Goal: Task Accomplishment & Management: Use online tool/utility

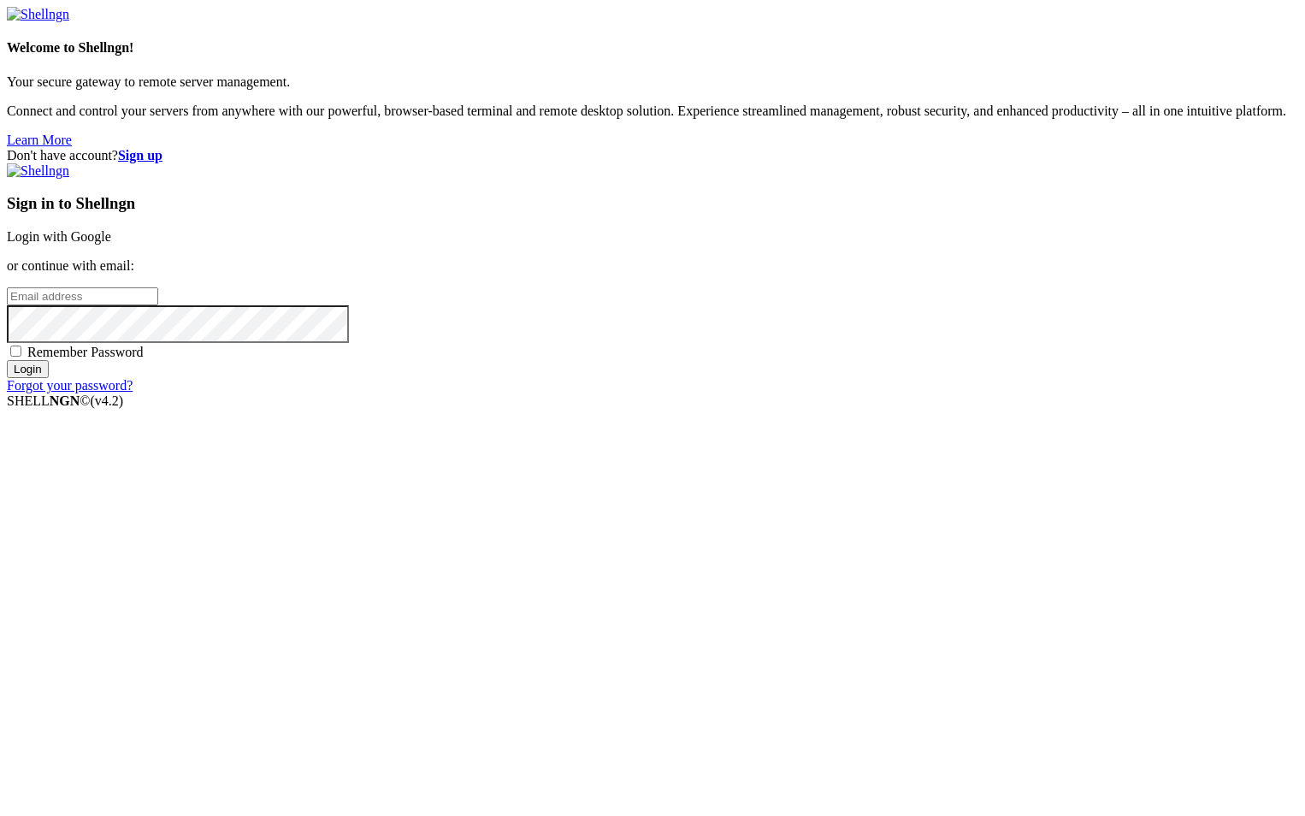
type input "root"
drag, startPoint x: 0, startPoint y: 0, endPoint x: 829, endPoint y: 318, distance: 887.6
click at [111, 244] on link "Login with Google" at bounding box center [59, 236] width 104 height 15
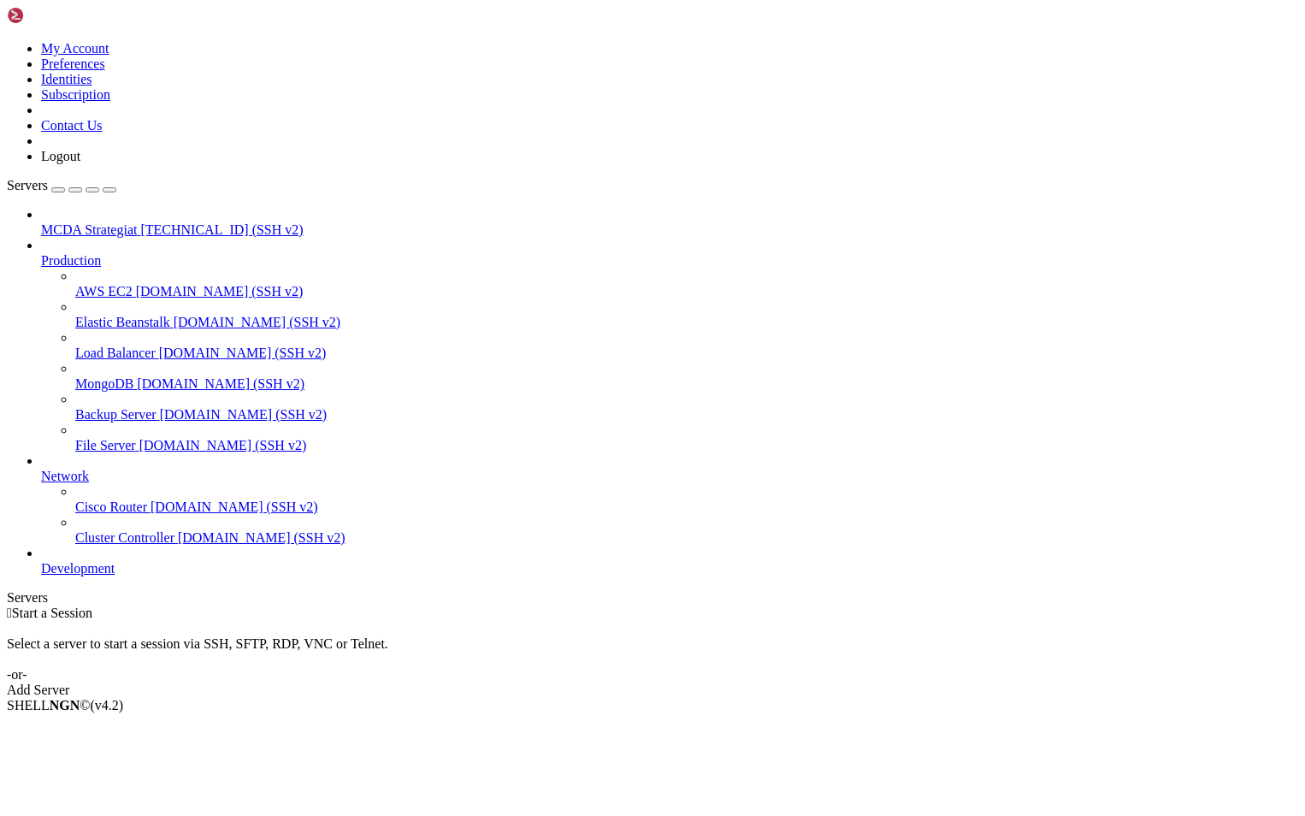
click at [84, 222] on span "MCDA Strategiat" at bounding box center [89, 229] width 96 height 15
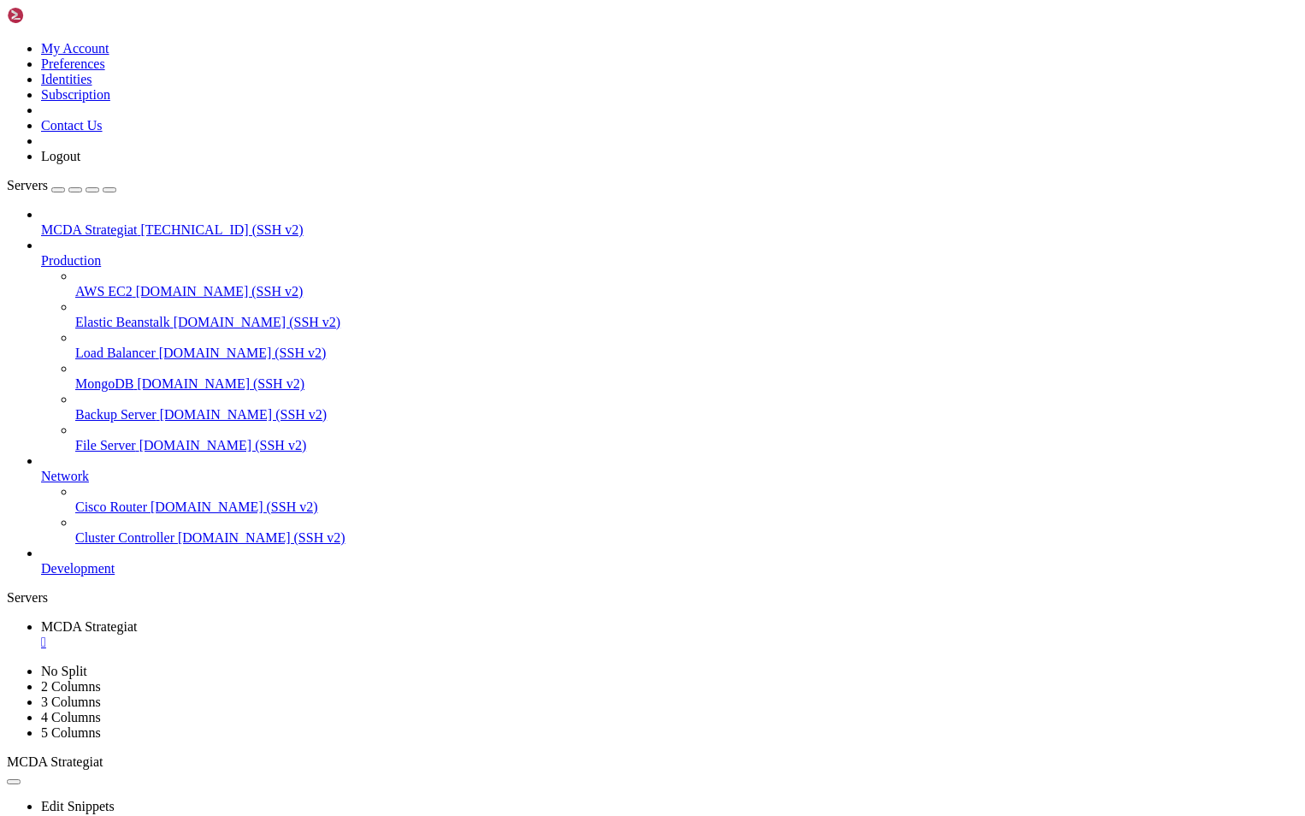
drag, startPoint x: 1301, startPoint y: 969, endPoint x: 956, endPoint y: 1191, distance: 410.1
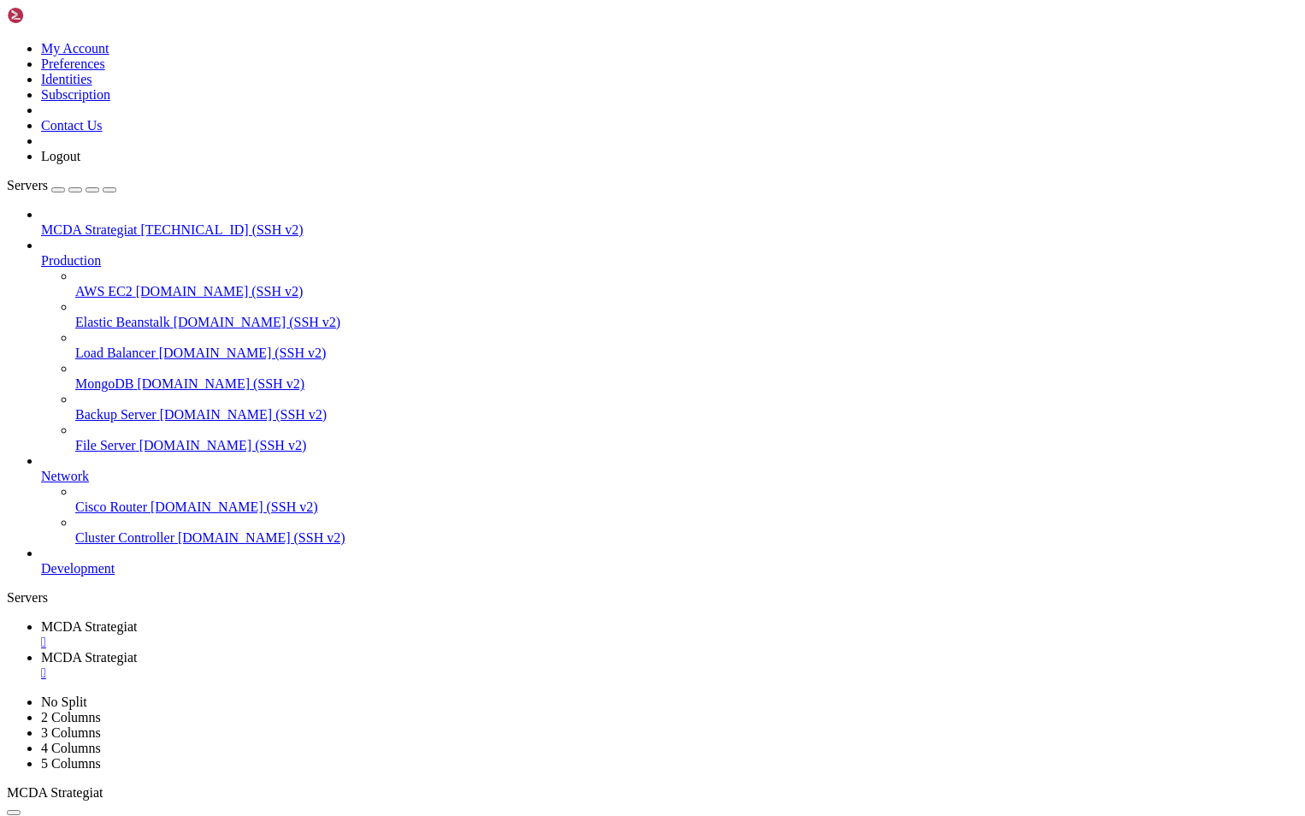
type input "/root/ft_userdata"
click at [299, 619] on link "MCDA Strategiat " at bounding box center [669, 634] width 1257 height 31
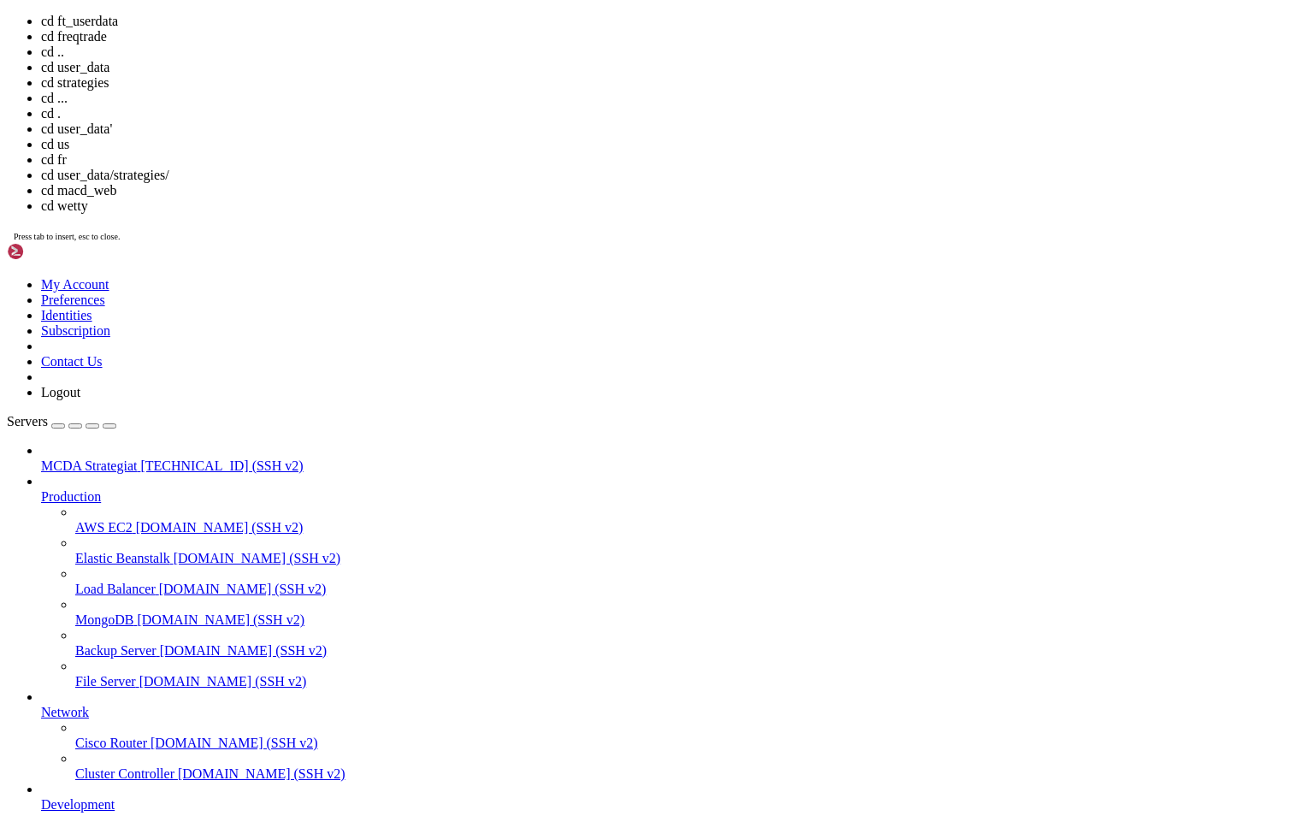
scroll to position [120, 0]
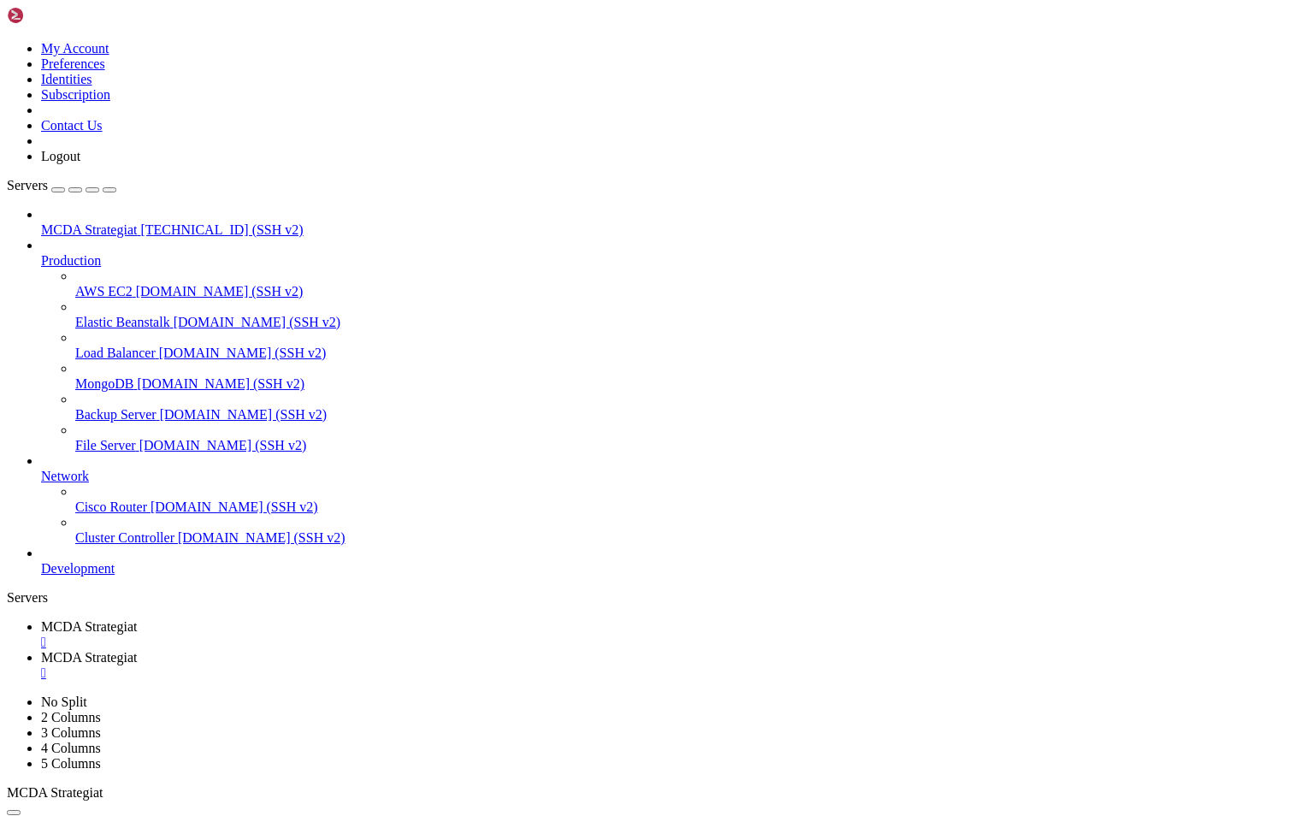
click at [137, 650] on span "MCDA Strategiat" at bounding box center [89, 657] width 96 height 15
type textarea "- GF_SECURITY_ADMIN_PASSWORD=admin"
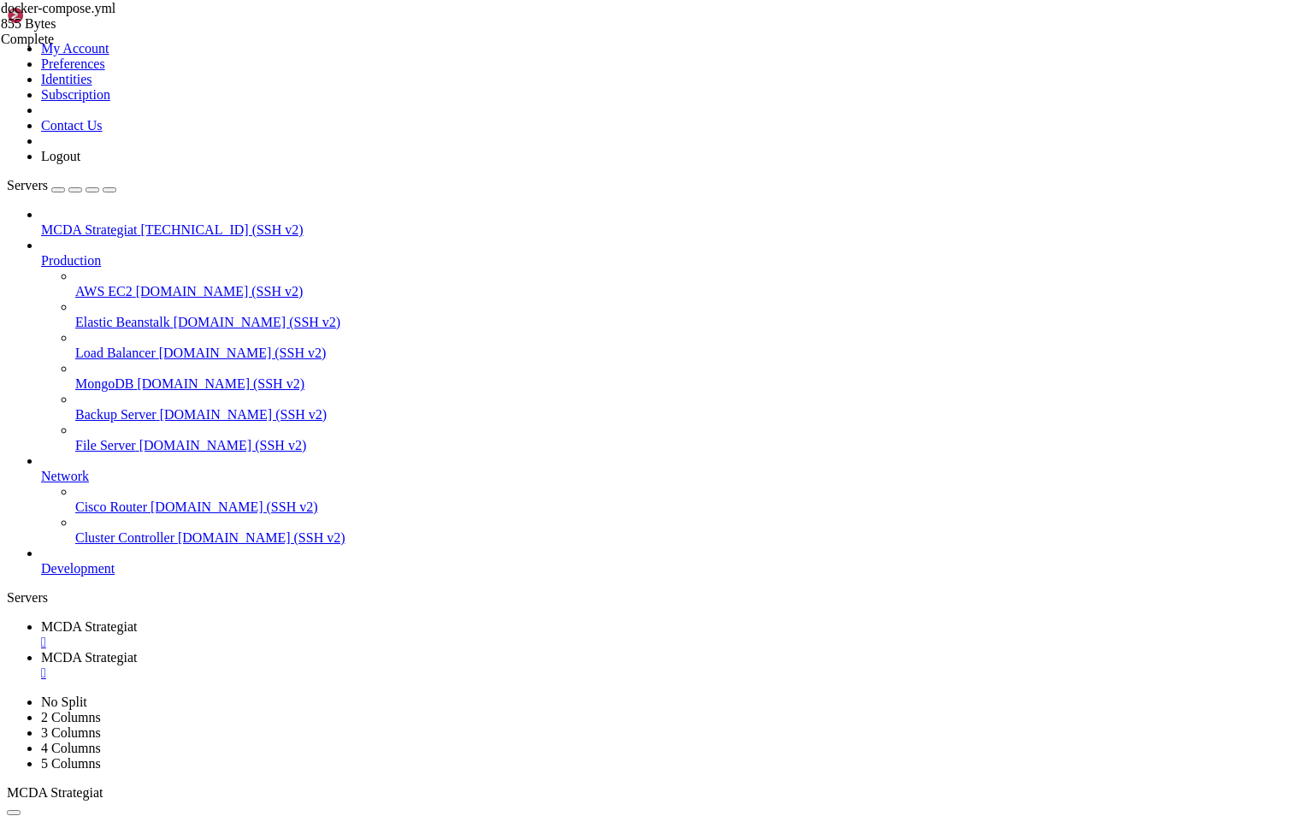
click at [137, 619] on span "MCDA Strategiat" at bounding box center [89, 626] width 96 height 15
type textarea "command: backtesting --config /freqtrade/user_data/config.json --strategy Toine…"
click at [404, 650] on link "MCDA Strategiat " at bounding box center [669, 665] width 1257 height 31
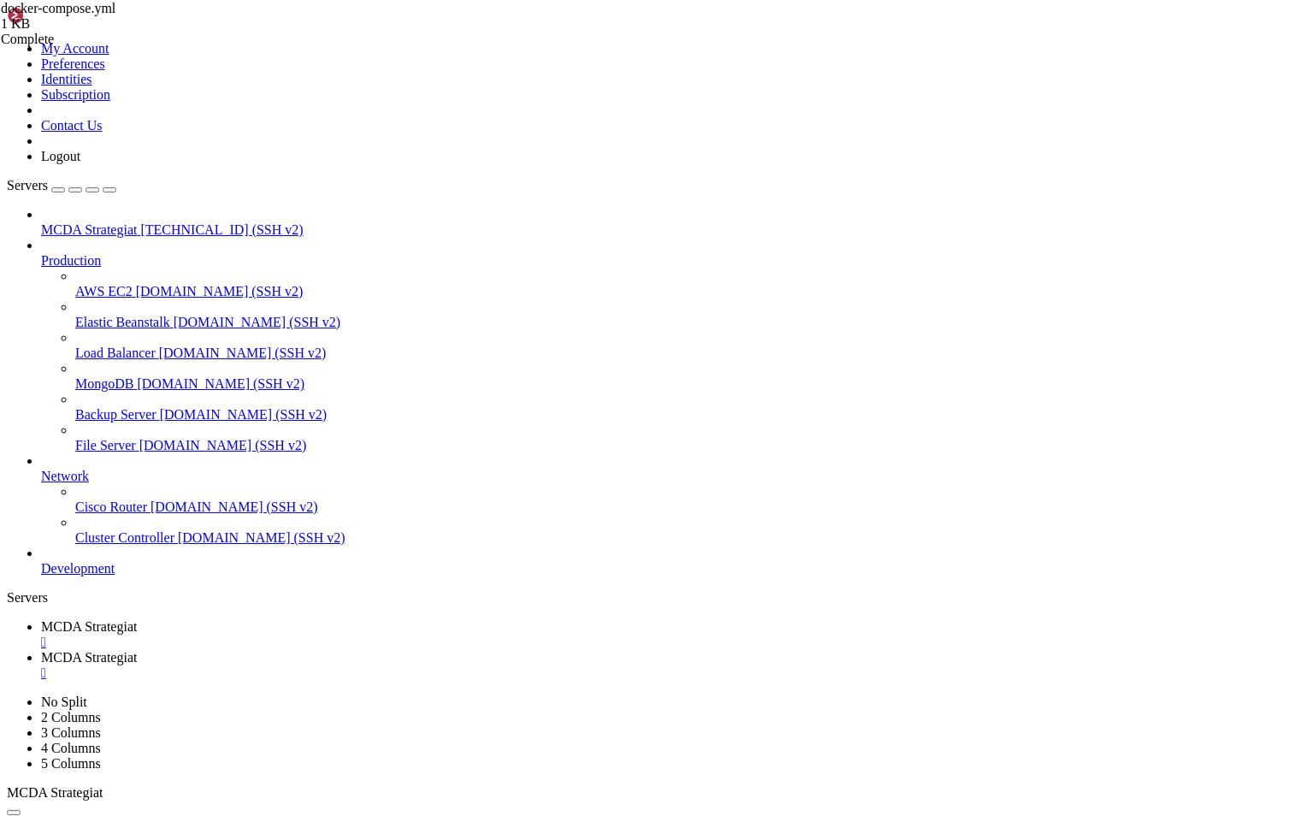
type input "/root/ft_userdata/user_data/strategies"
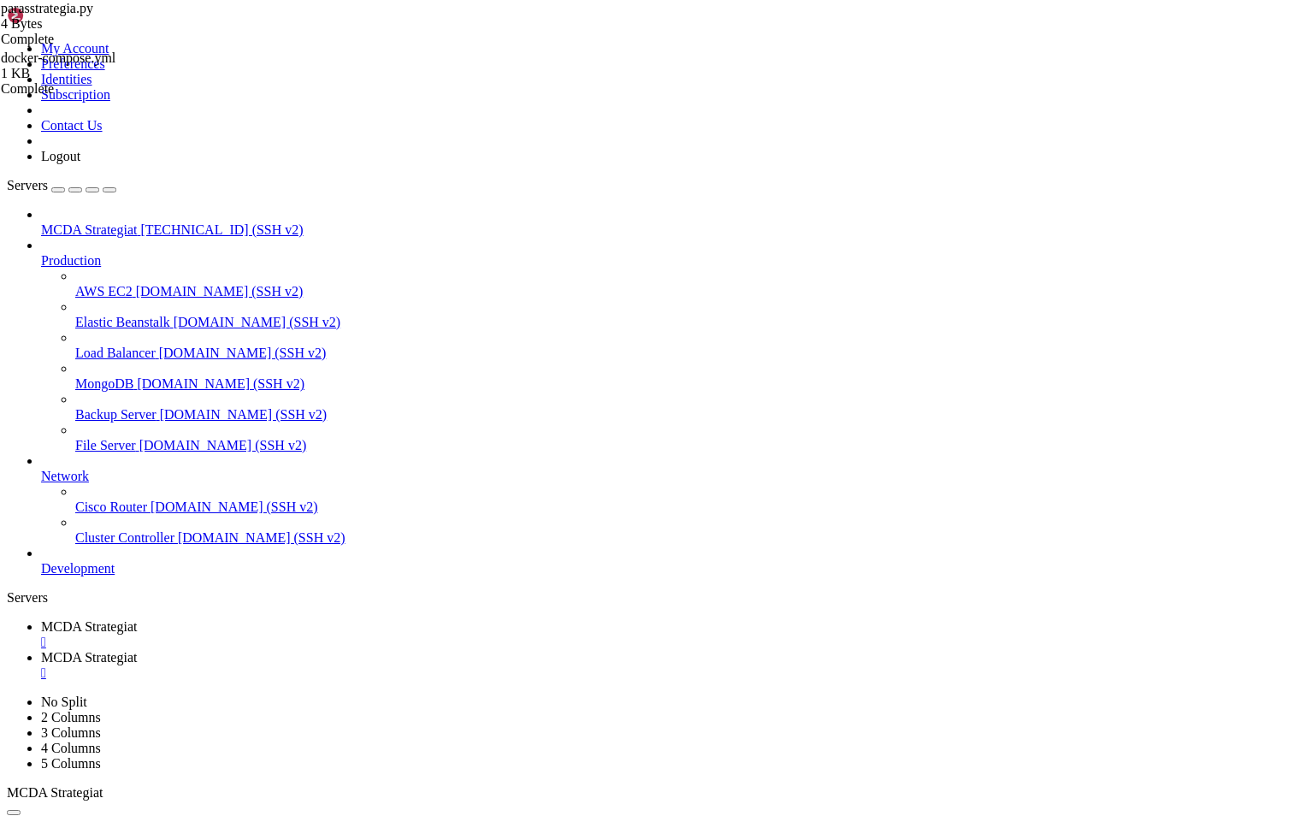
drag, startPoint x: 366, startPoint y: 81, endPoint x: 225, endPoint y: 82, distance: 141.1
click at [137, 650] on span "MCDA Strategiat" at bounding box center [89, 657] width 96 height 15
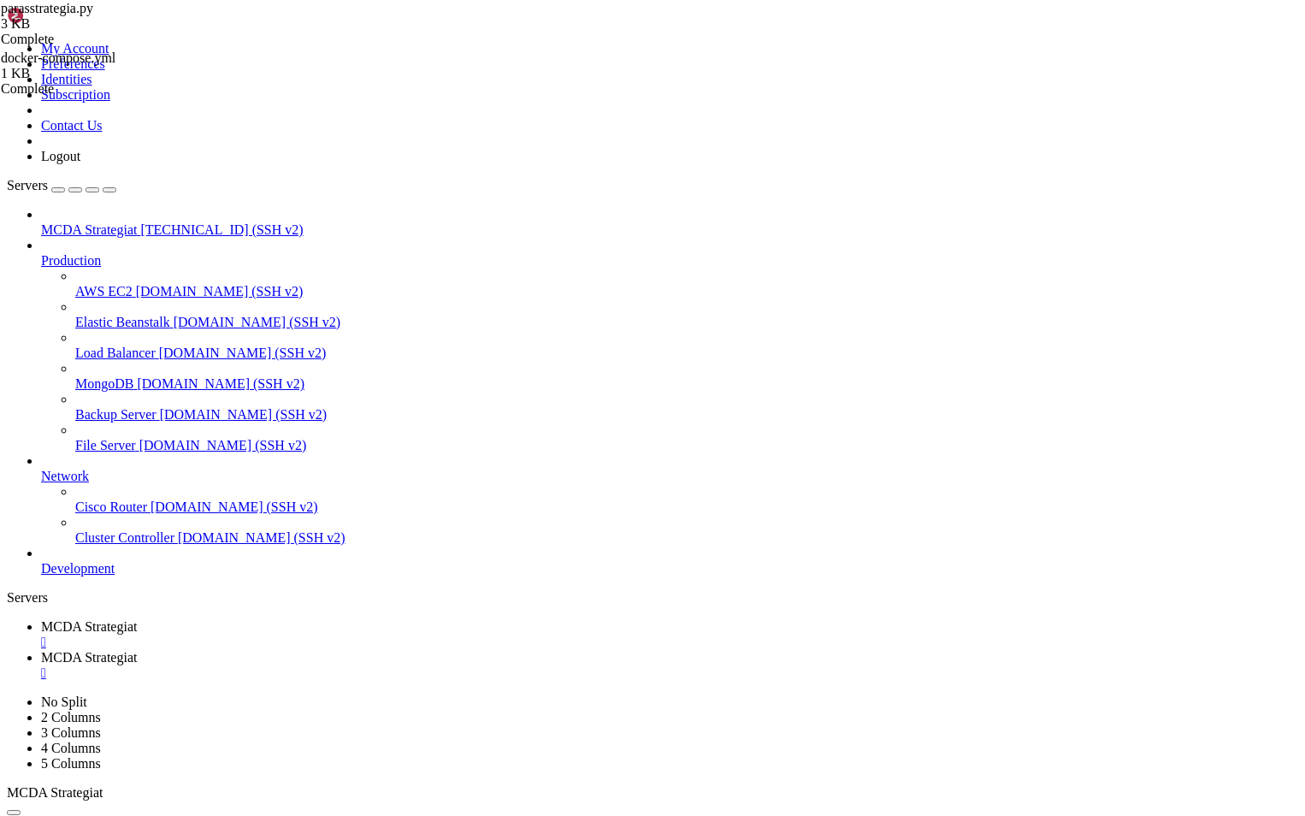
click at [137, 619] on span "MCDA Strategiat" at bounding box center [89, 626] width 96 height 15
click at [137, 650] on span "MCDA Strategiat" at bounding box center [89, 657] width 96 height 15
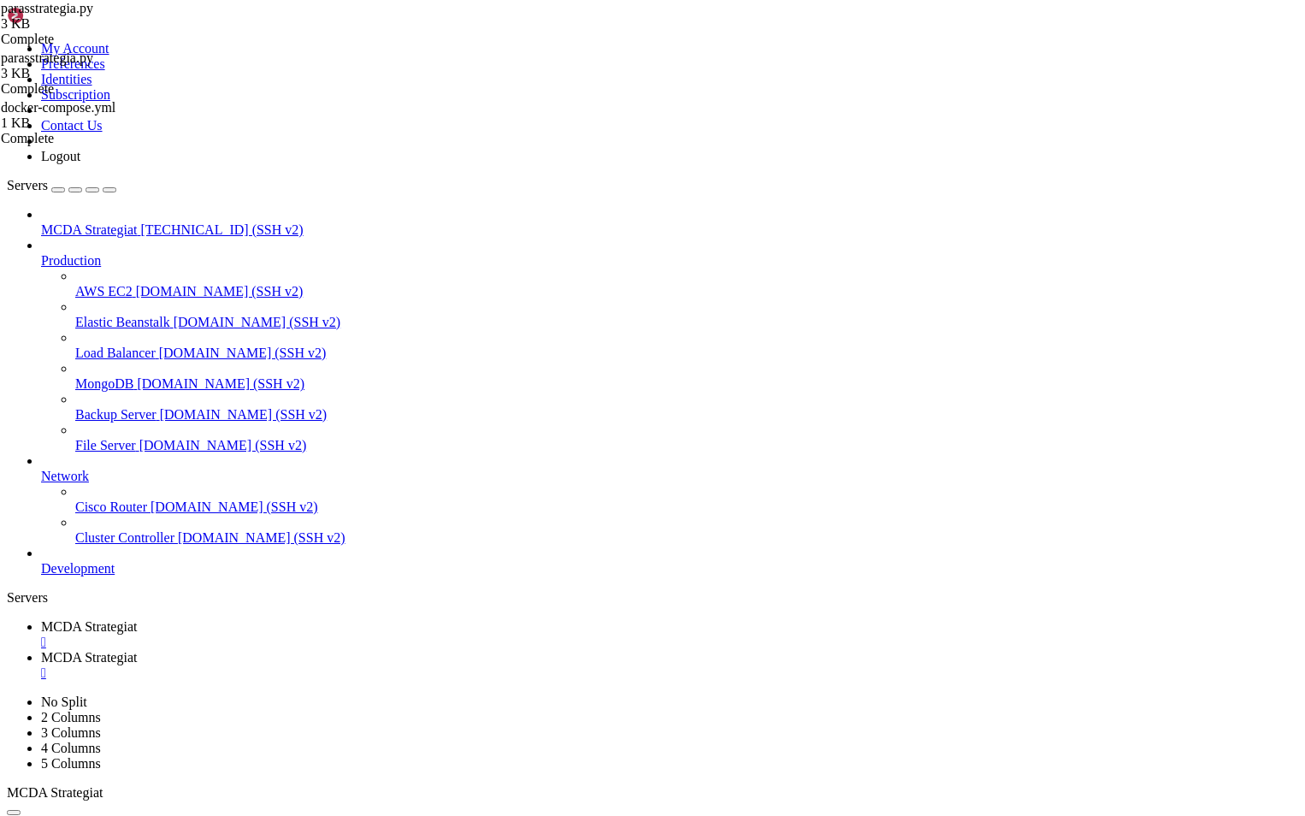
type input "/root/ft_userdata"
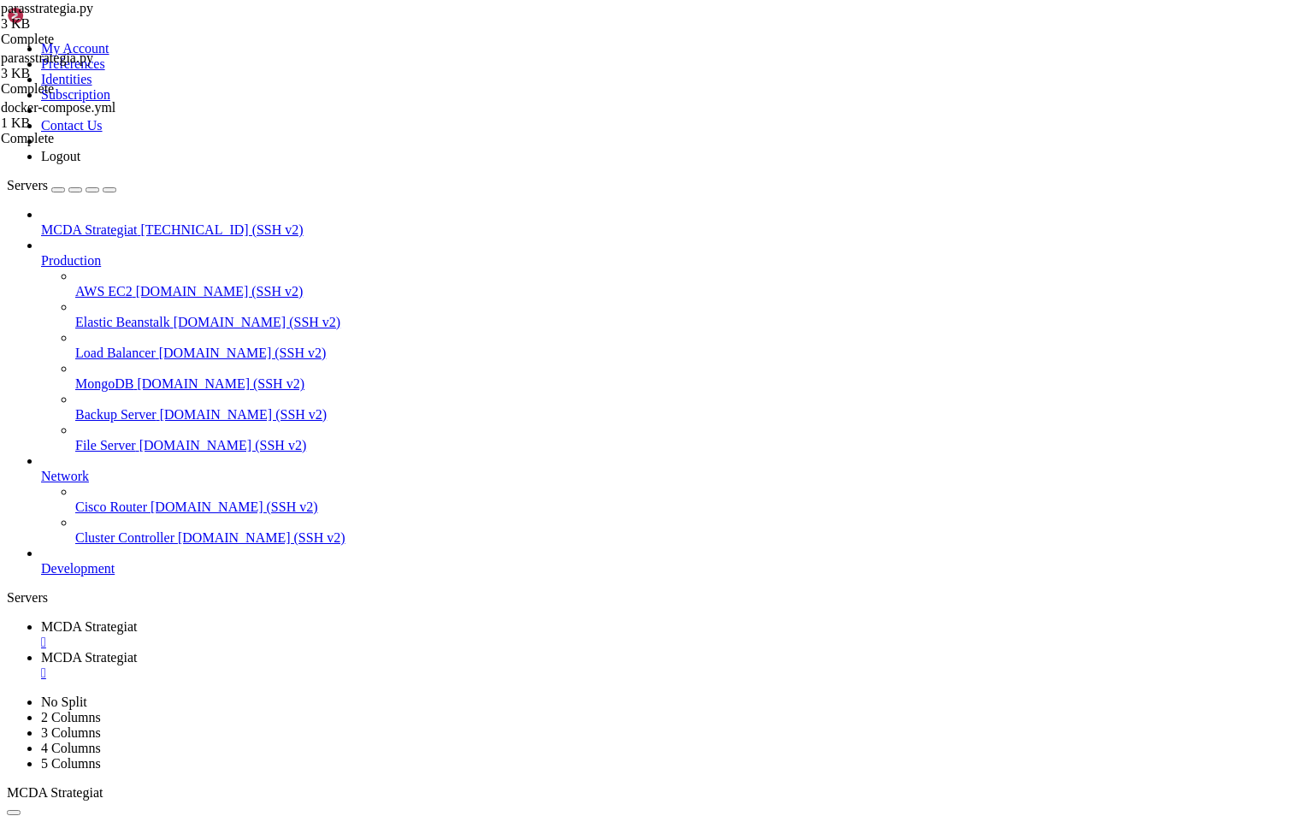
type textarea "command: backtesting --config /freqtrade/user_data/config.json --strategy paras…"
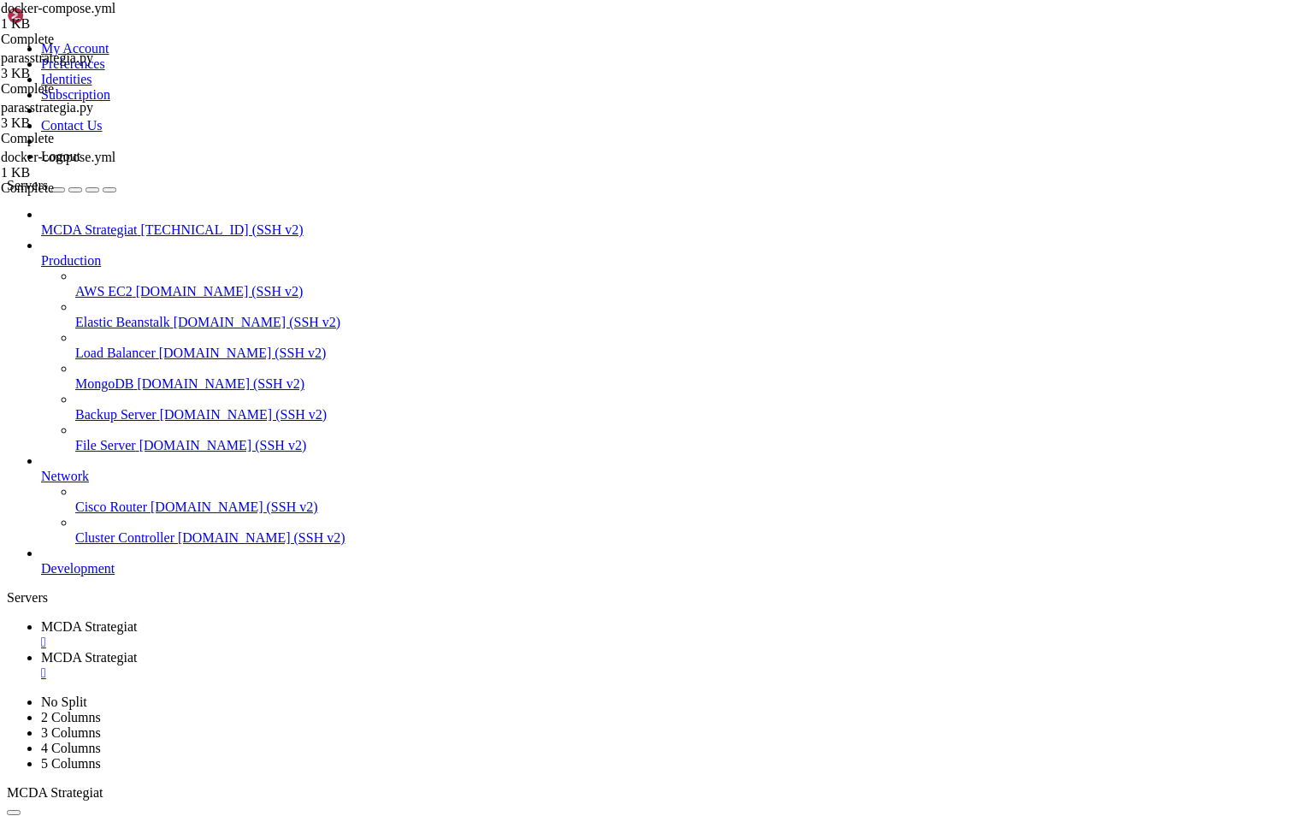
click at [137, 619] on span "MCDA Strategiat" at bounding box center [89, 626] width 96 height 15
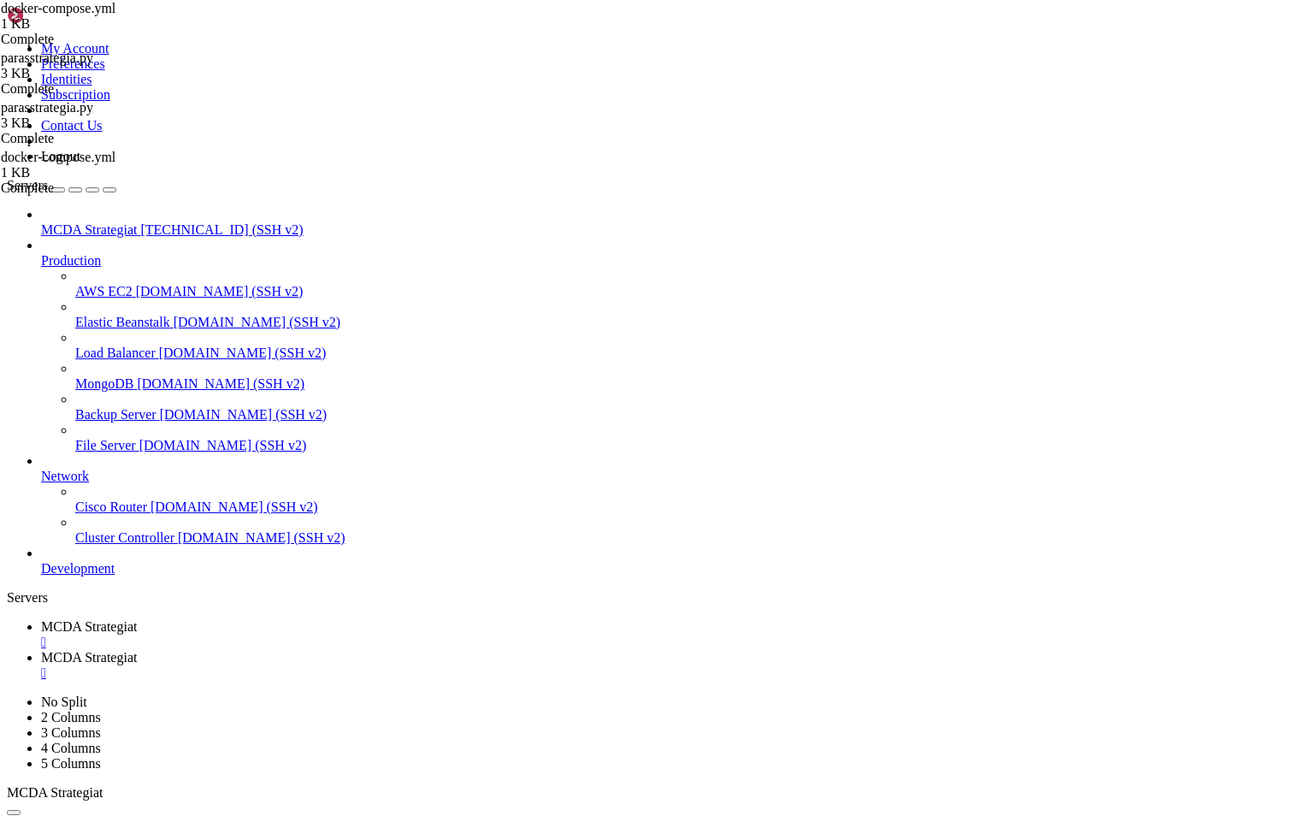
scroll to position [508, 0]
click at [137, 650] on span "MCDA Strategiat" at bounding box center [89, 657] width 96 height 15
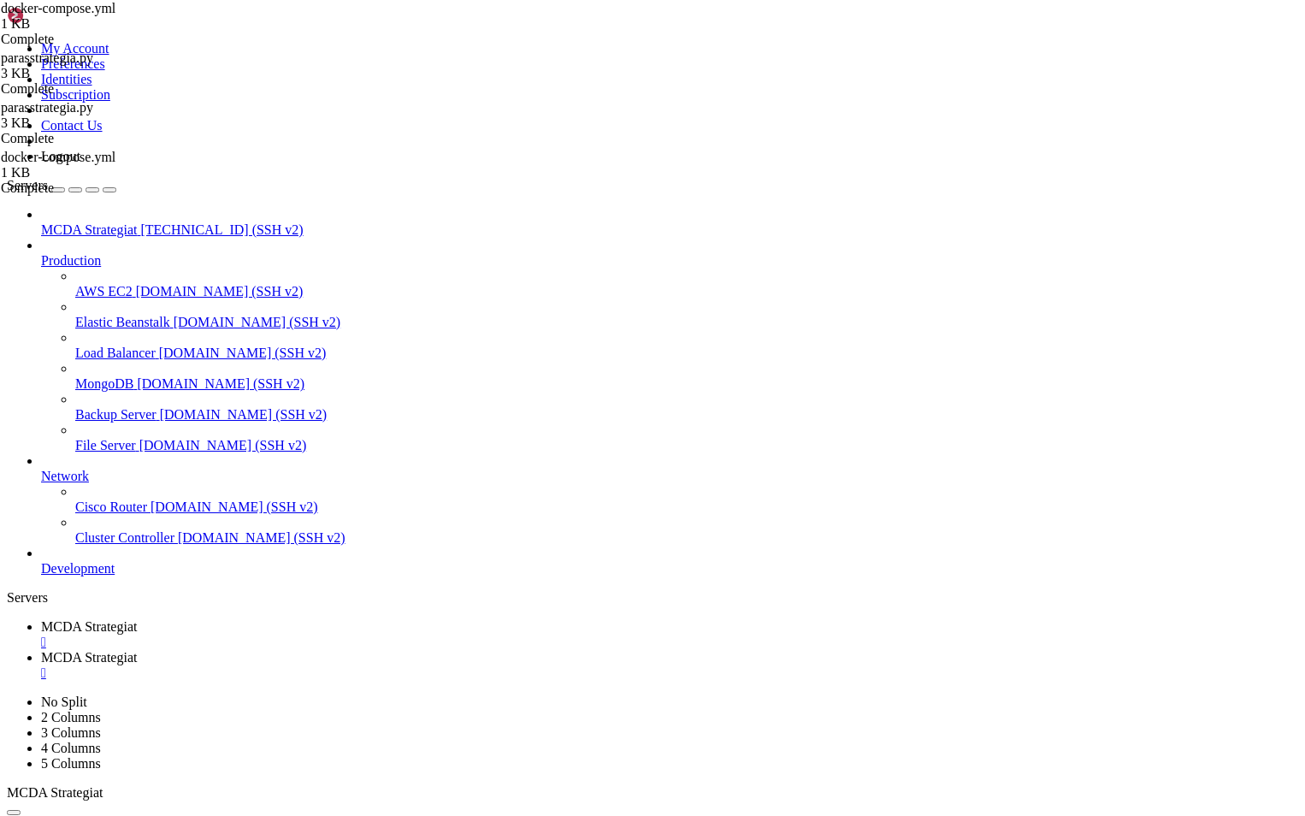
type input "/root/ft_userdata/user_data/strategies"
drag, startPoint x: 375, startPoint y: 158, endPoint x: 322, endPoint y: 165, distance: 53.5
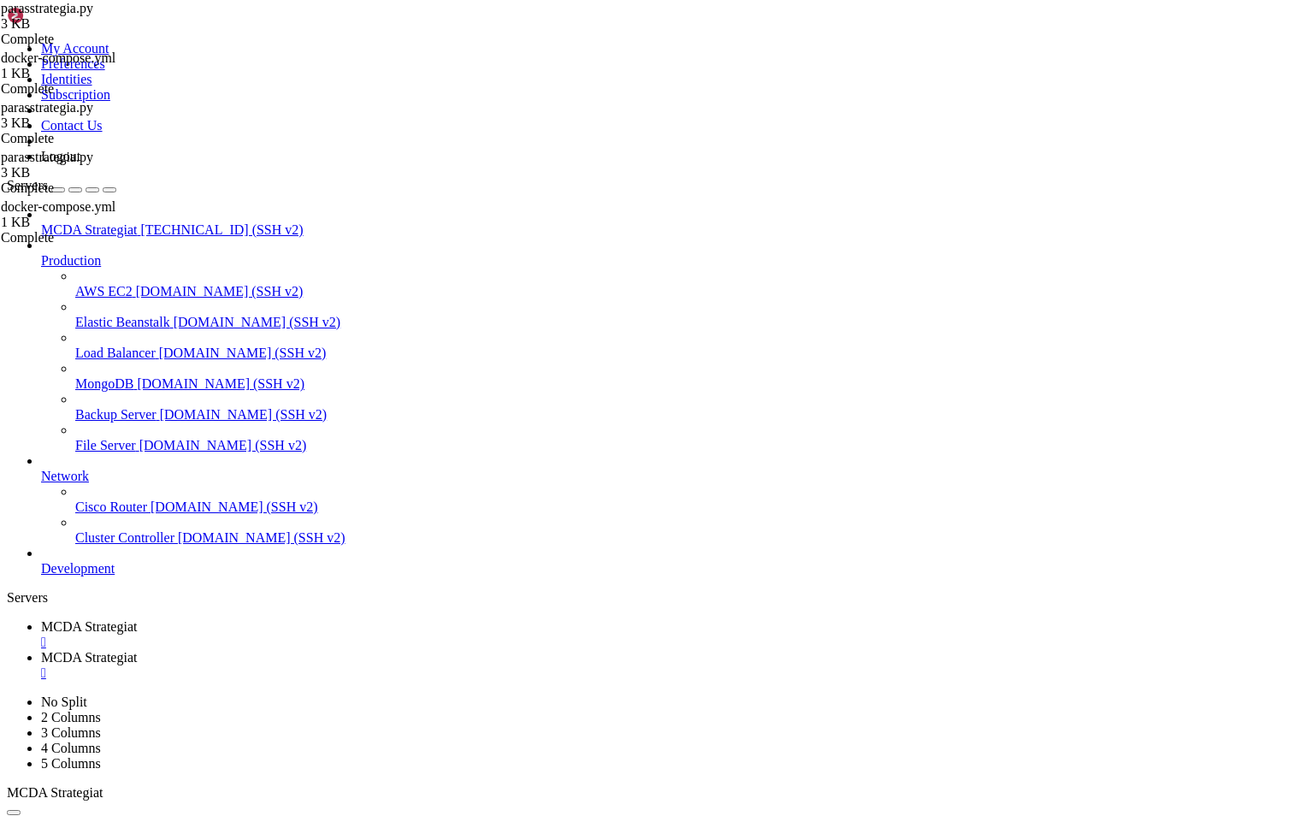
type textarea "class MACDTrendStrategy(IStrategy): """"
drag, startPoint x: 289, startPoint y: 155, endPoint x: 340, endPoint y: 150, distance: 50.7
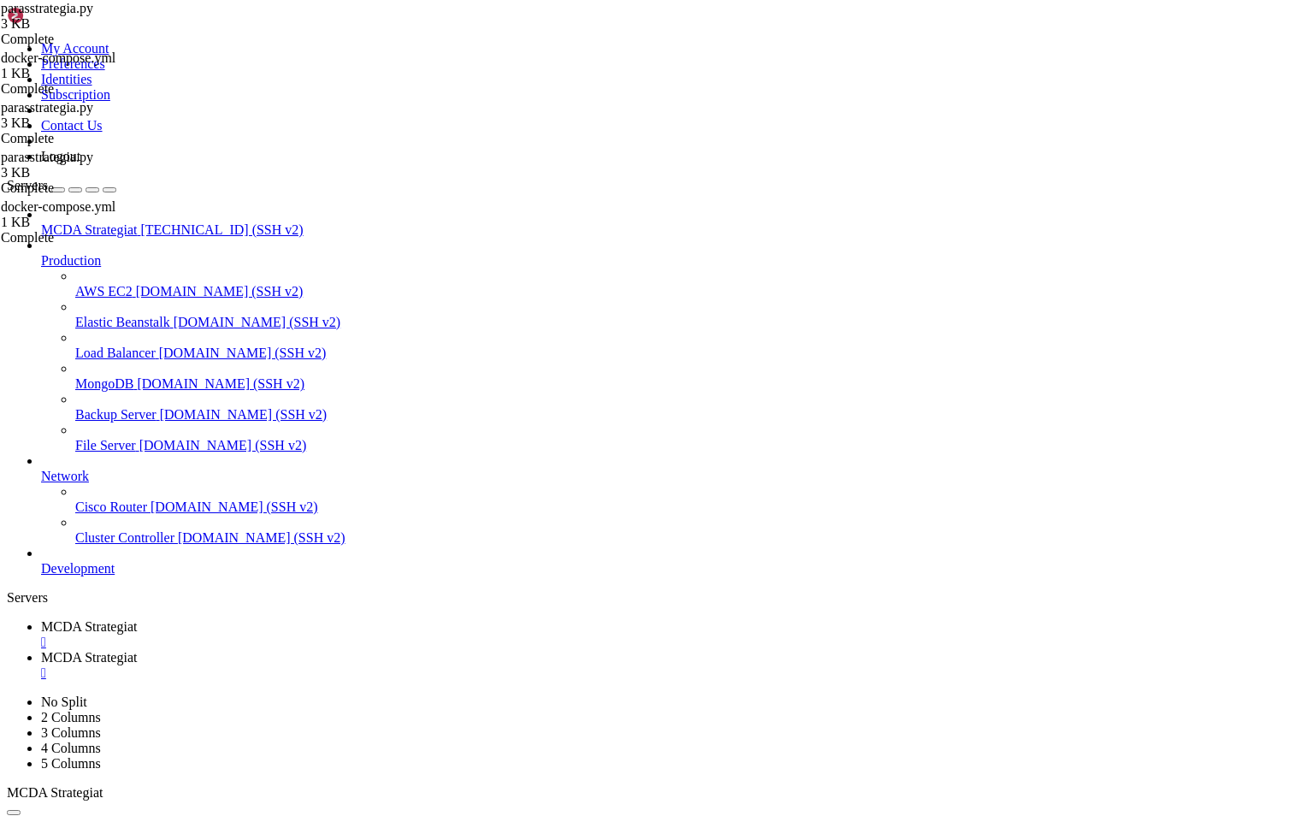
type textarea "stoploss = -1.0 # Ei käytössä, [PERSON_NAME] myydä tappiolla"
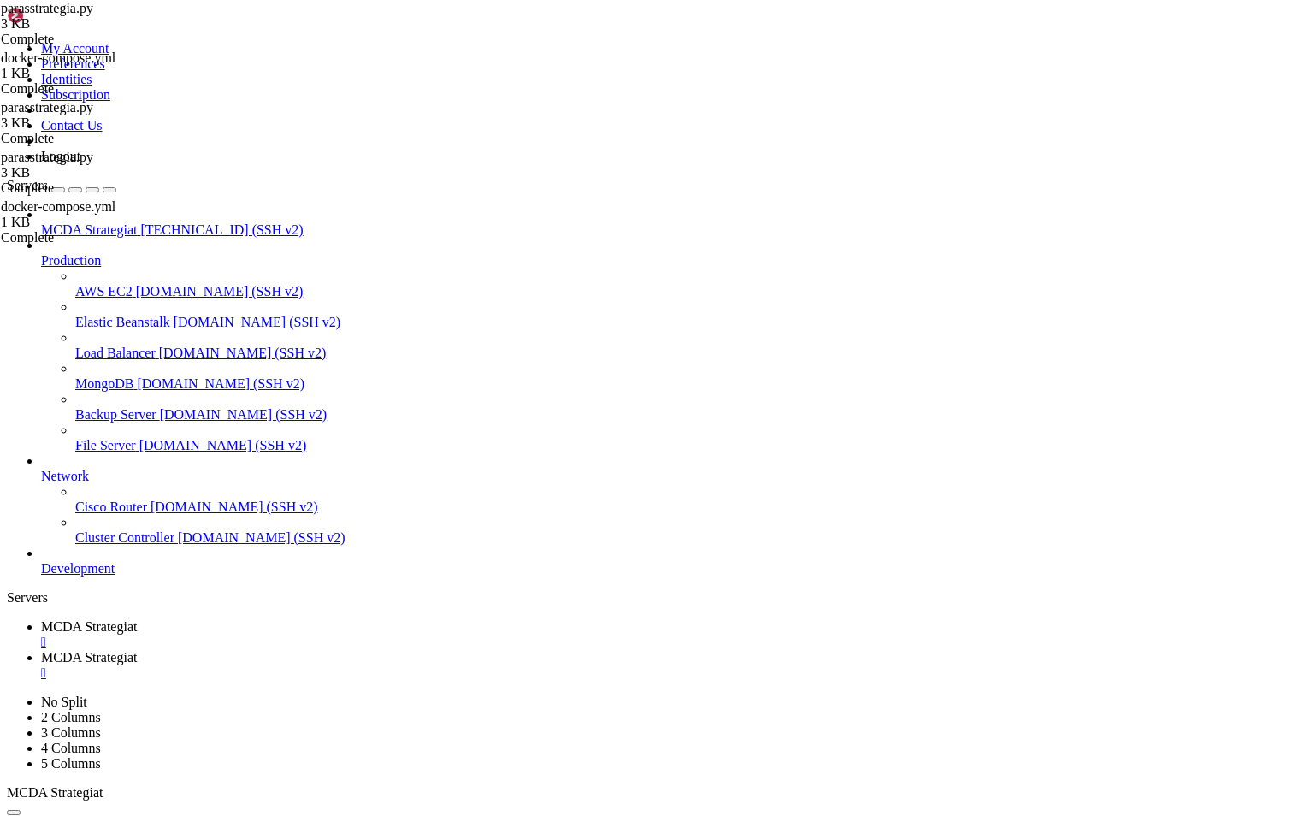
click at [137, 619] on span "MCDA Strategiat" at bounding box center [89, 626] width 96 height 15
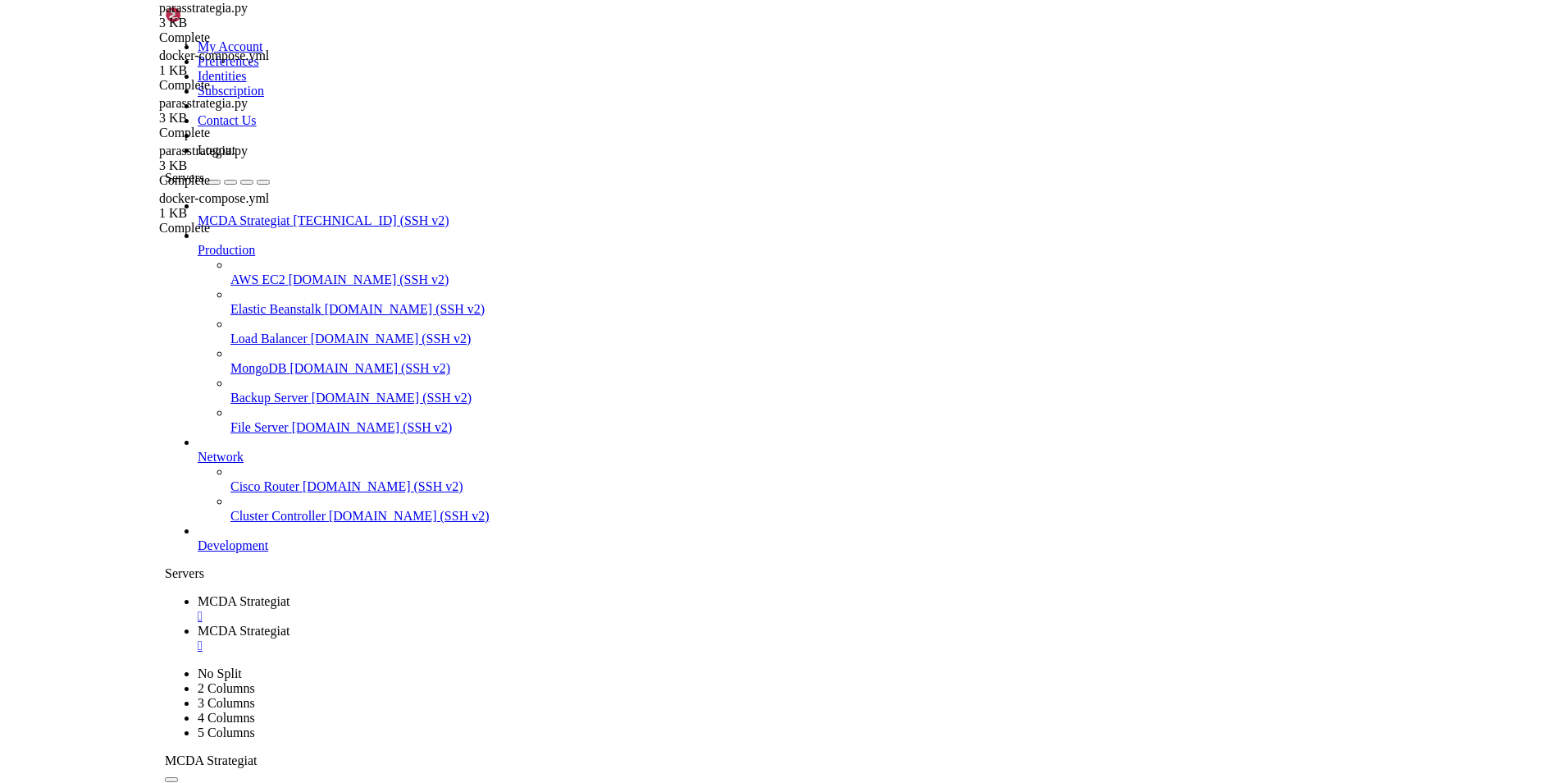
scroll to position [1832, 0]
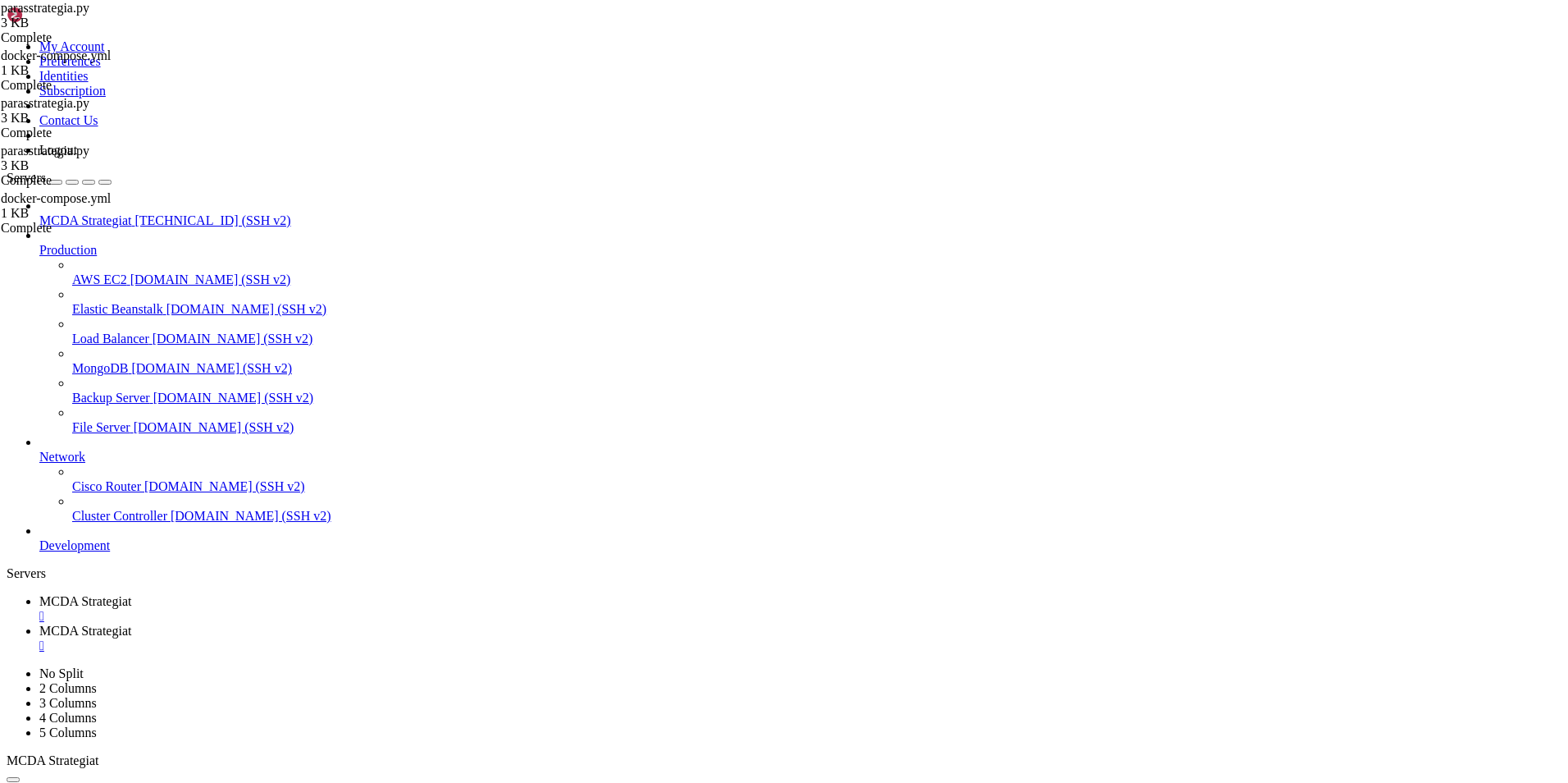
click at [131, 624] on span "MCDA Strategiat" at bounding box center [85, 630] width 92 height 14
click at [131, 594] on span "MCDA Strategiat" at bounding box center [85, 601] width 92 height 14
click at [131, 624] on span "MCDA Strategiat" at bounding box center [85, 630] width 92 height 14
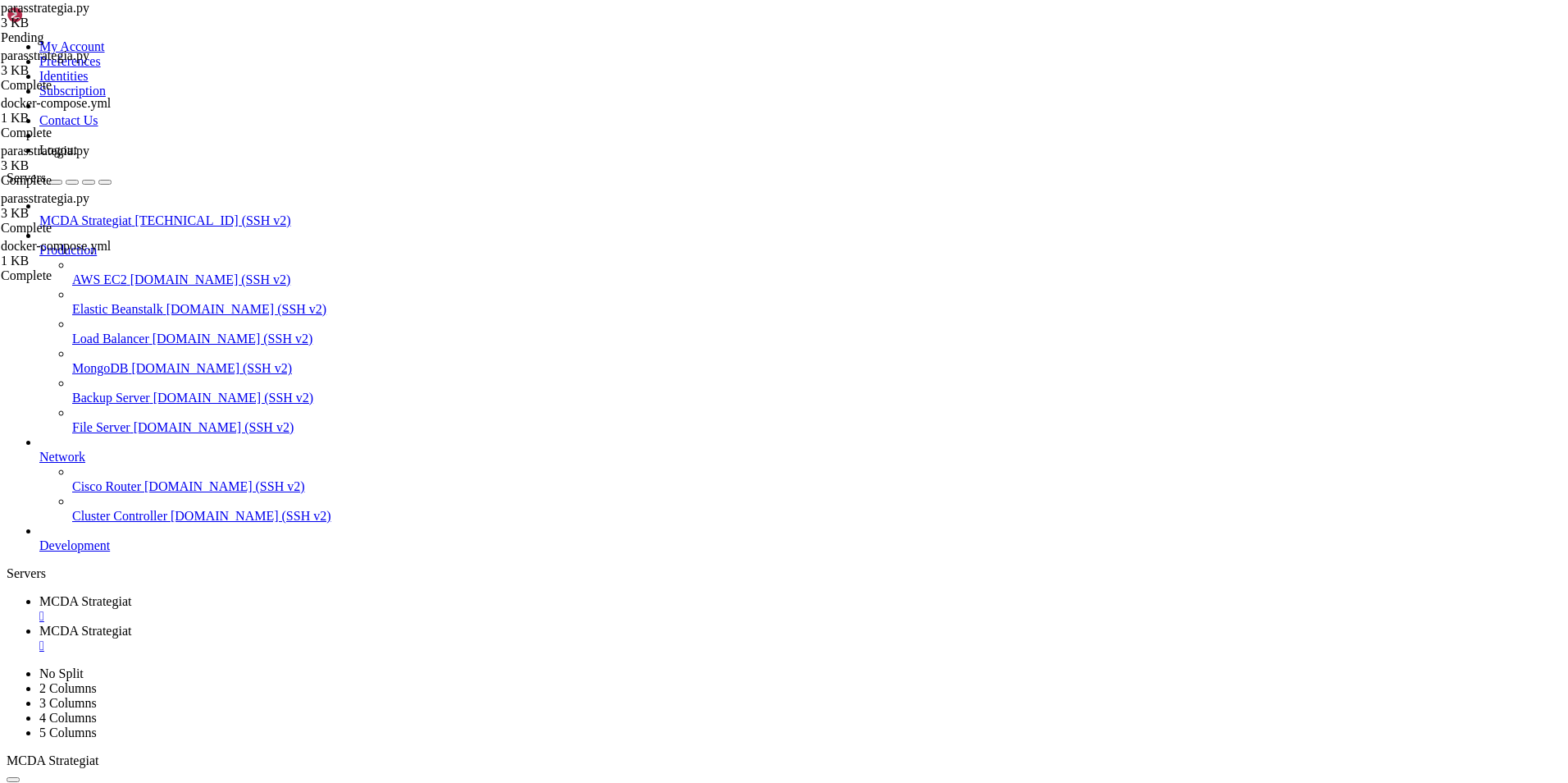
drag, startPoint x: 433, startPoint y: 736, endPoint x: 239, endPoint y: 79, distance: 685.0
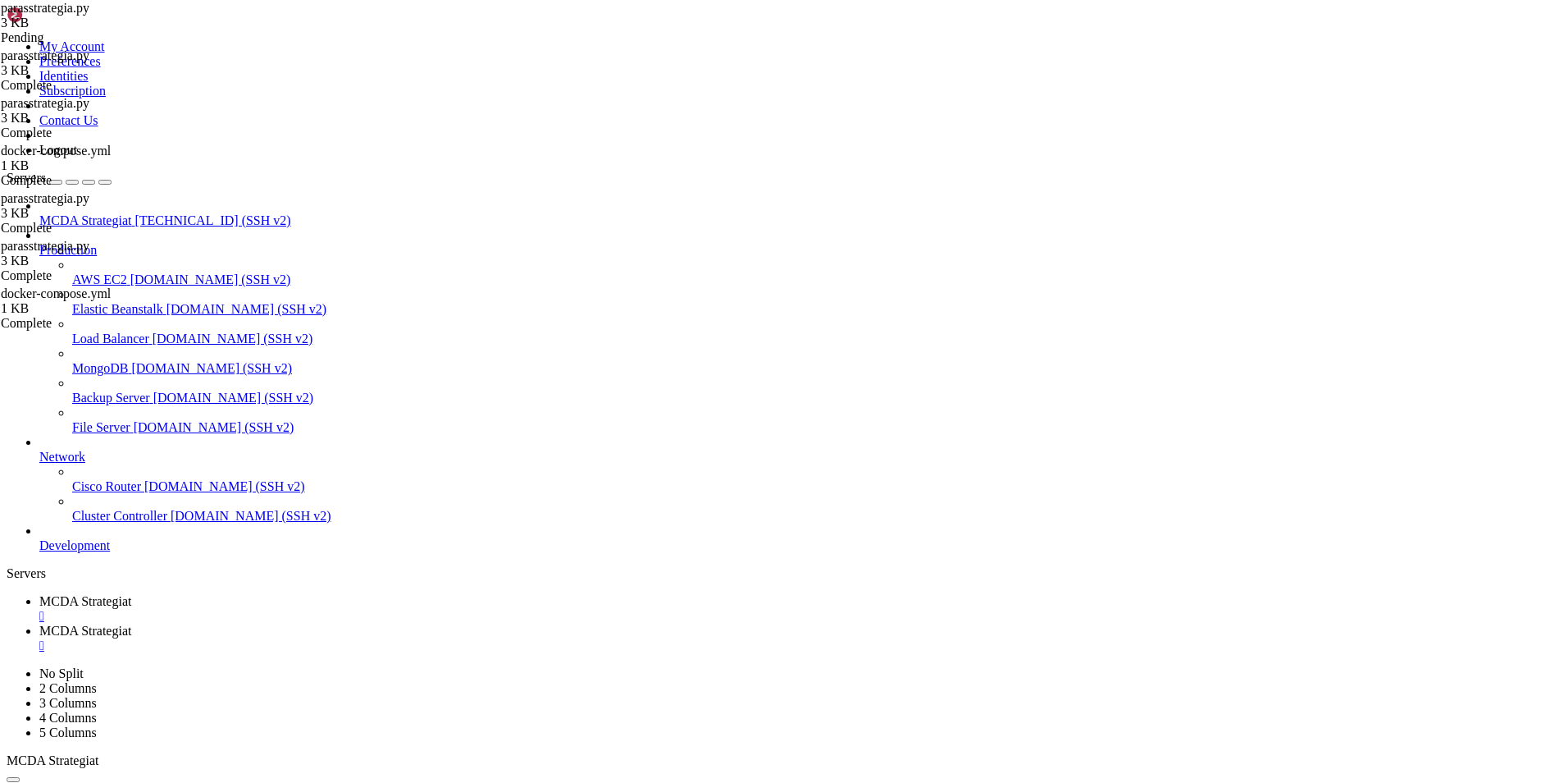
type textarea "# --- Do not remove these libs --- from freqtrade.strategy.interface import ISt…"
click at [131, 594] on span "MCDA Strategiat" at bounding box center [85, 601] width 92 height 14
click at [131, 624] on span "MCDA Strategiat" at bounding box center [85, 630] width 92 height 14
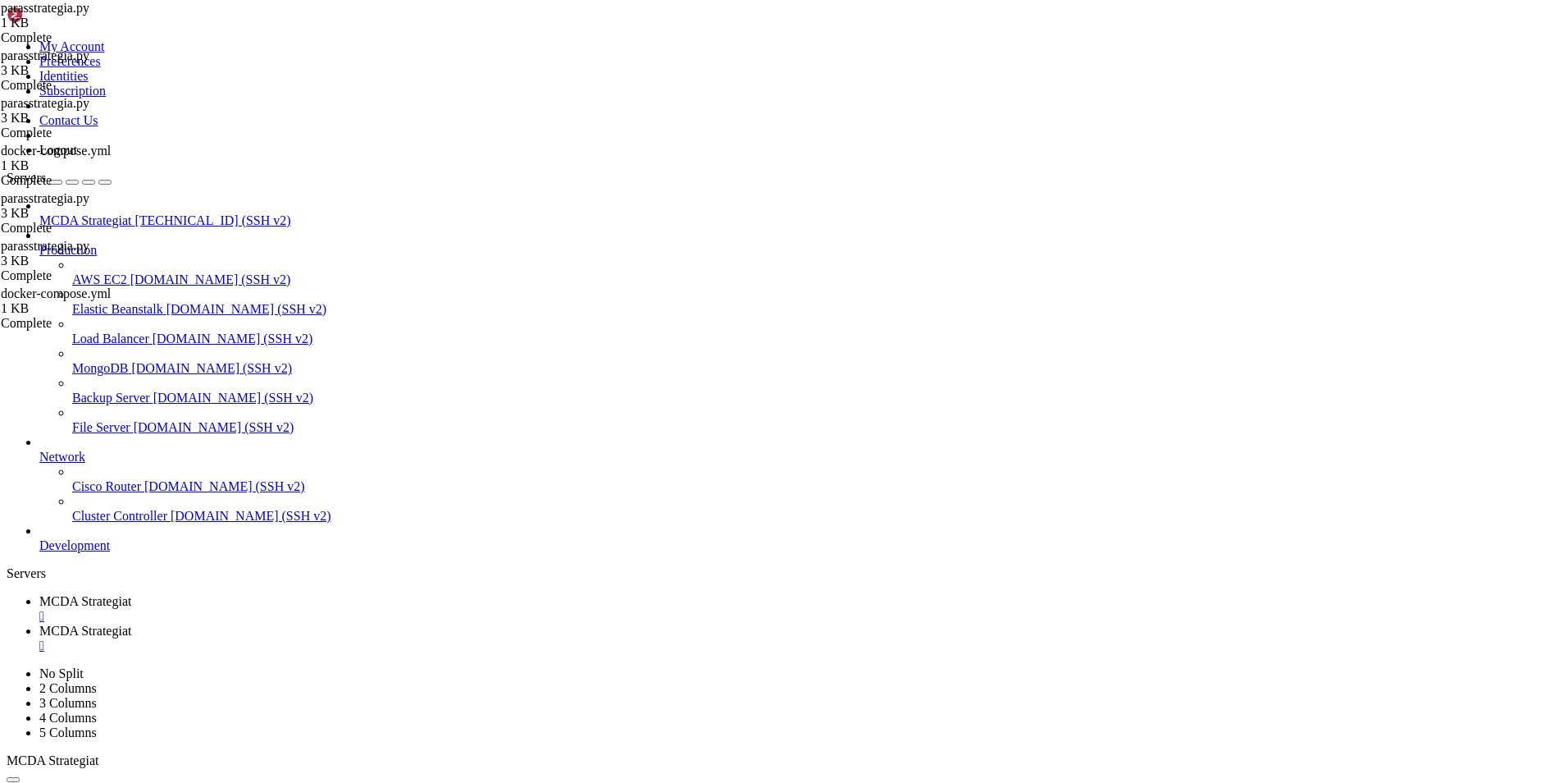
type textarea "class parasstrategia(IStrategy):"
click at [131, 594] on span "MCDA Strategiat" at bounding box center [85, 601] width 92 height 14
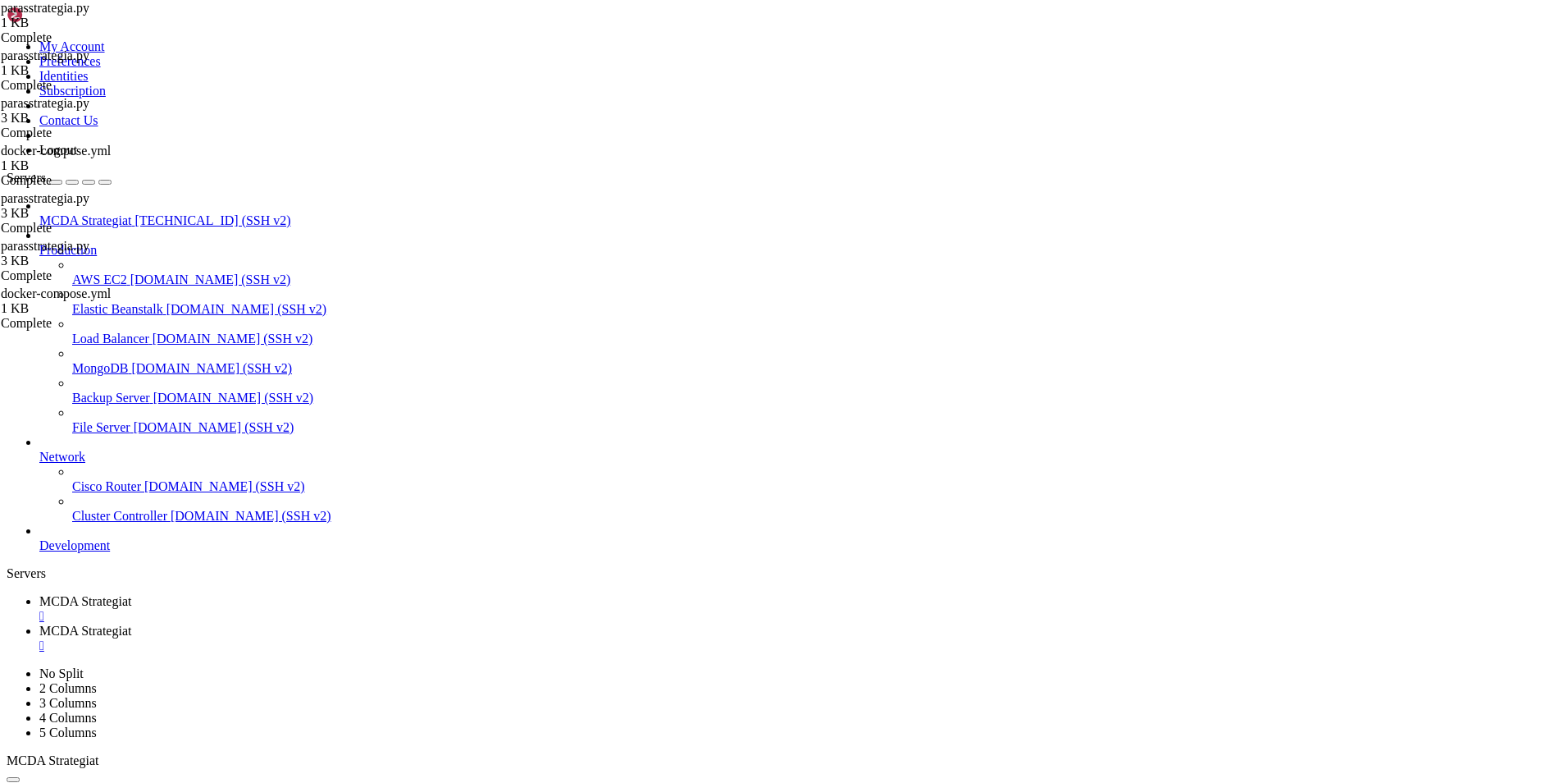
scroll to position [4151, 0]
drag, startPoint x: 864, startPoint y: 1541, endPoint x: 853, endPoint y: 1546, distance: 12.1
drag, startPoint x: 862, startPoint y: 1555, endPoint x: 90, endPoint y: 1554, distance: 772.0
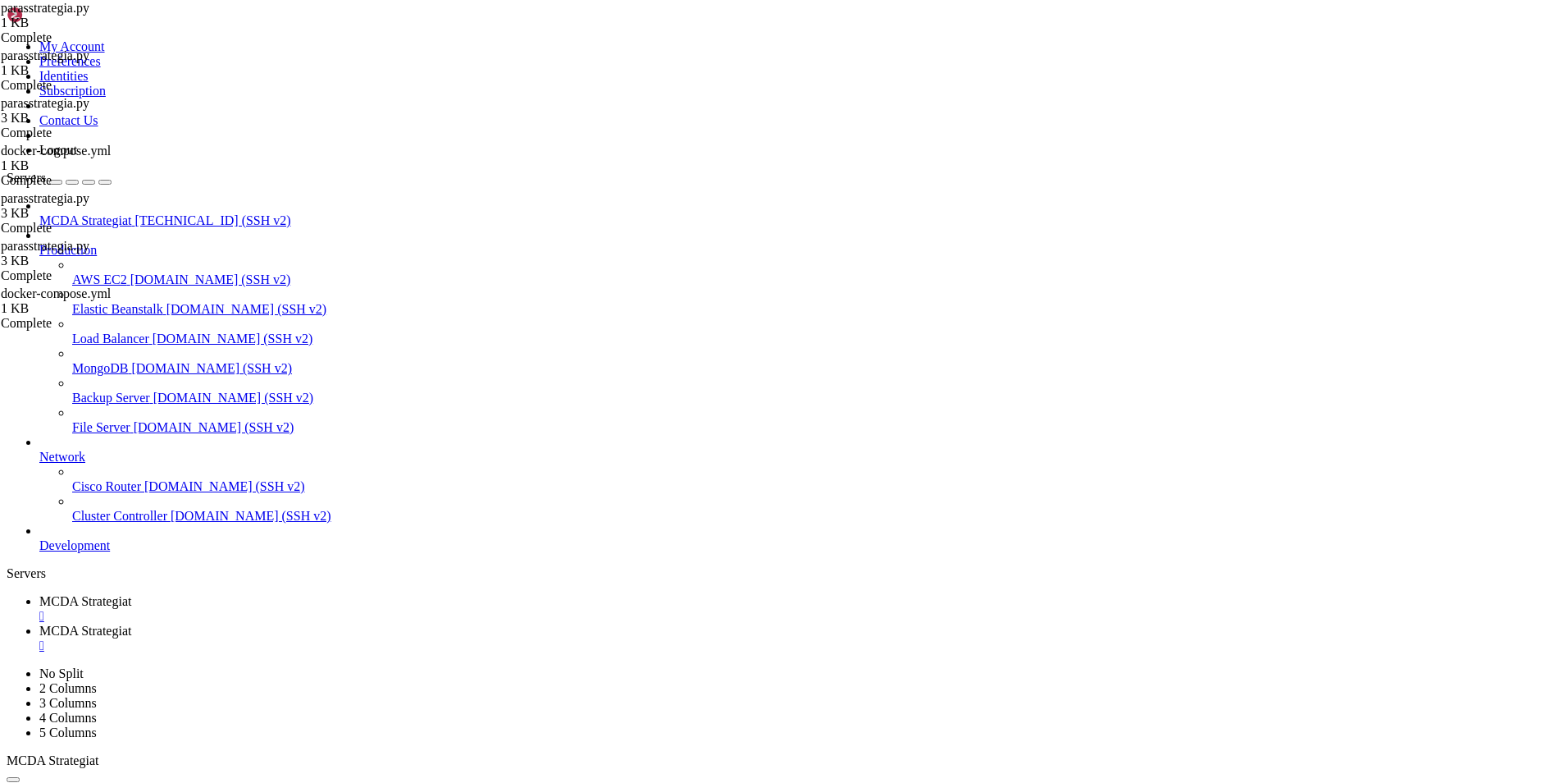
drag, startPoint x: 867, startPoint y: 1550, endPoint x: 428, endPoint y: 1521, distance: 440.0
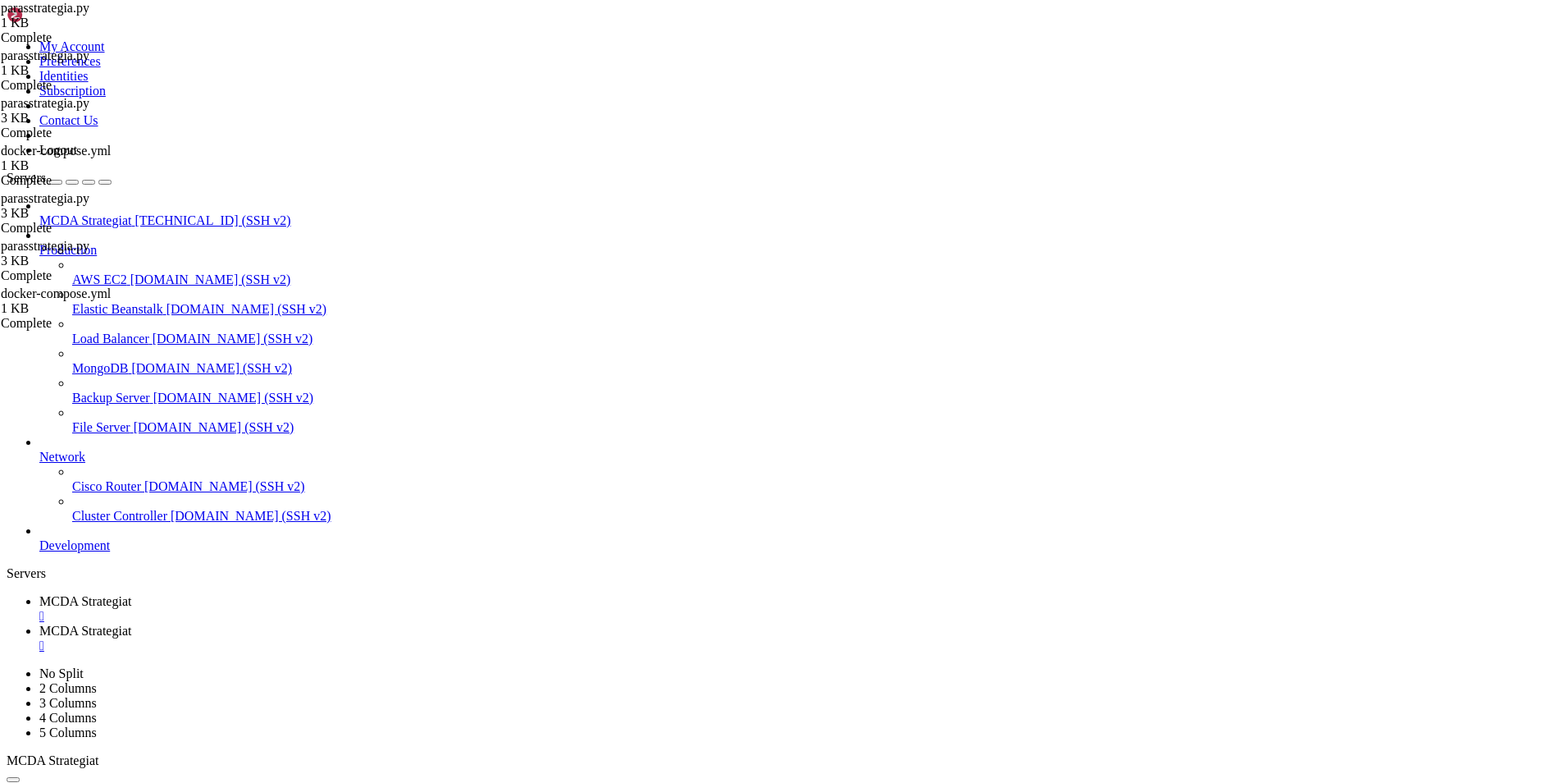
copy div "- INFO - Using resolved strategy parasstrategia from '/freqtrade/user_data/stra…"
click at [131, 624] on span "MCDA Strategiat" at bounding box center [85, 630] width 92 height 14
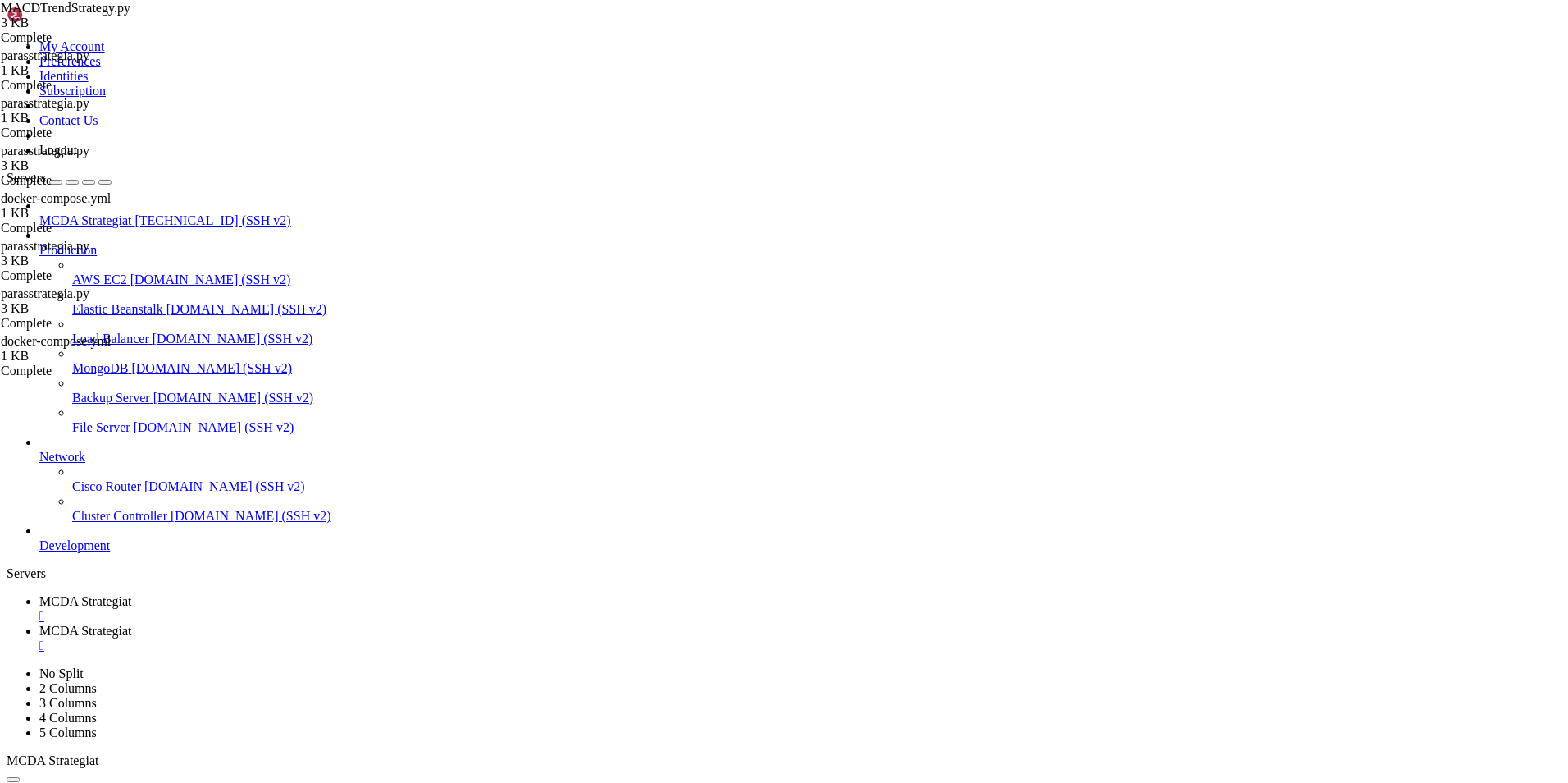
drag, startPoint x: 518, startPoint y: 530, endPoint x: 279, endPoint y: 60, distance: 527.3
type textarea "from freqtrade.strategy import IStrategy, DecimalParameter from pandas import D…"
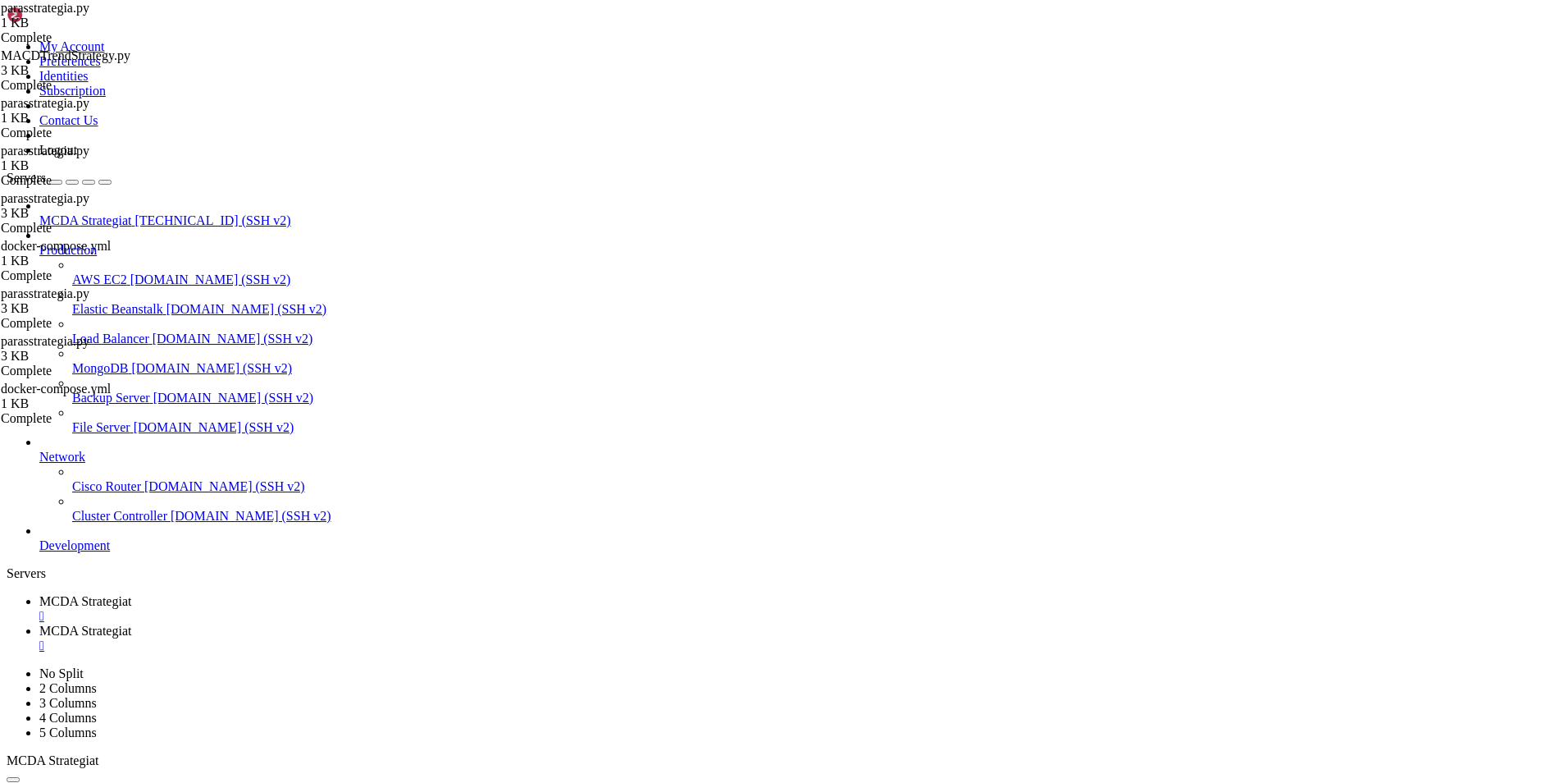
type textarea "class parasstrategia(IStrategy):"
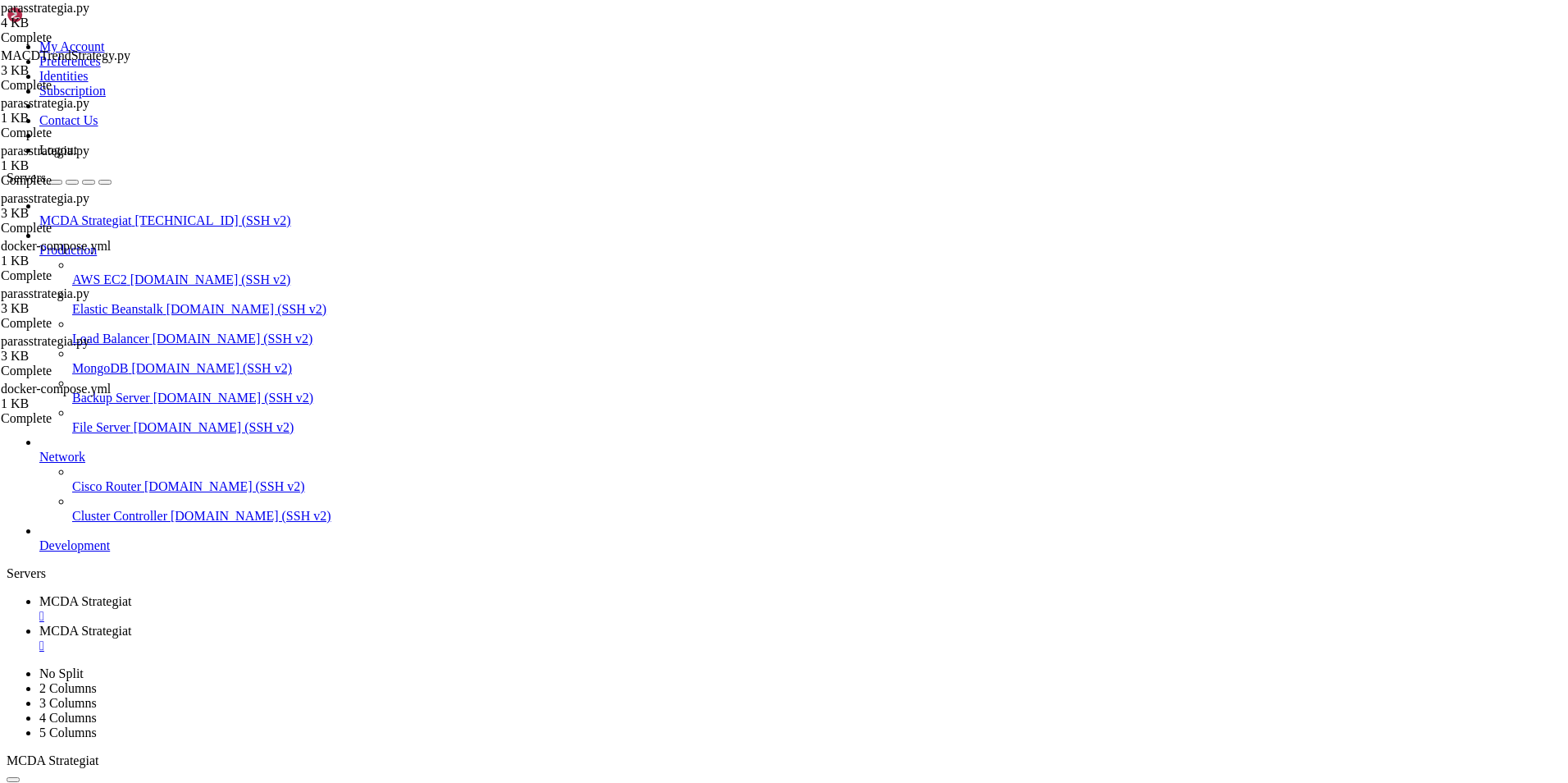
type input "/root/ft_userdata"
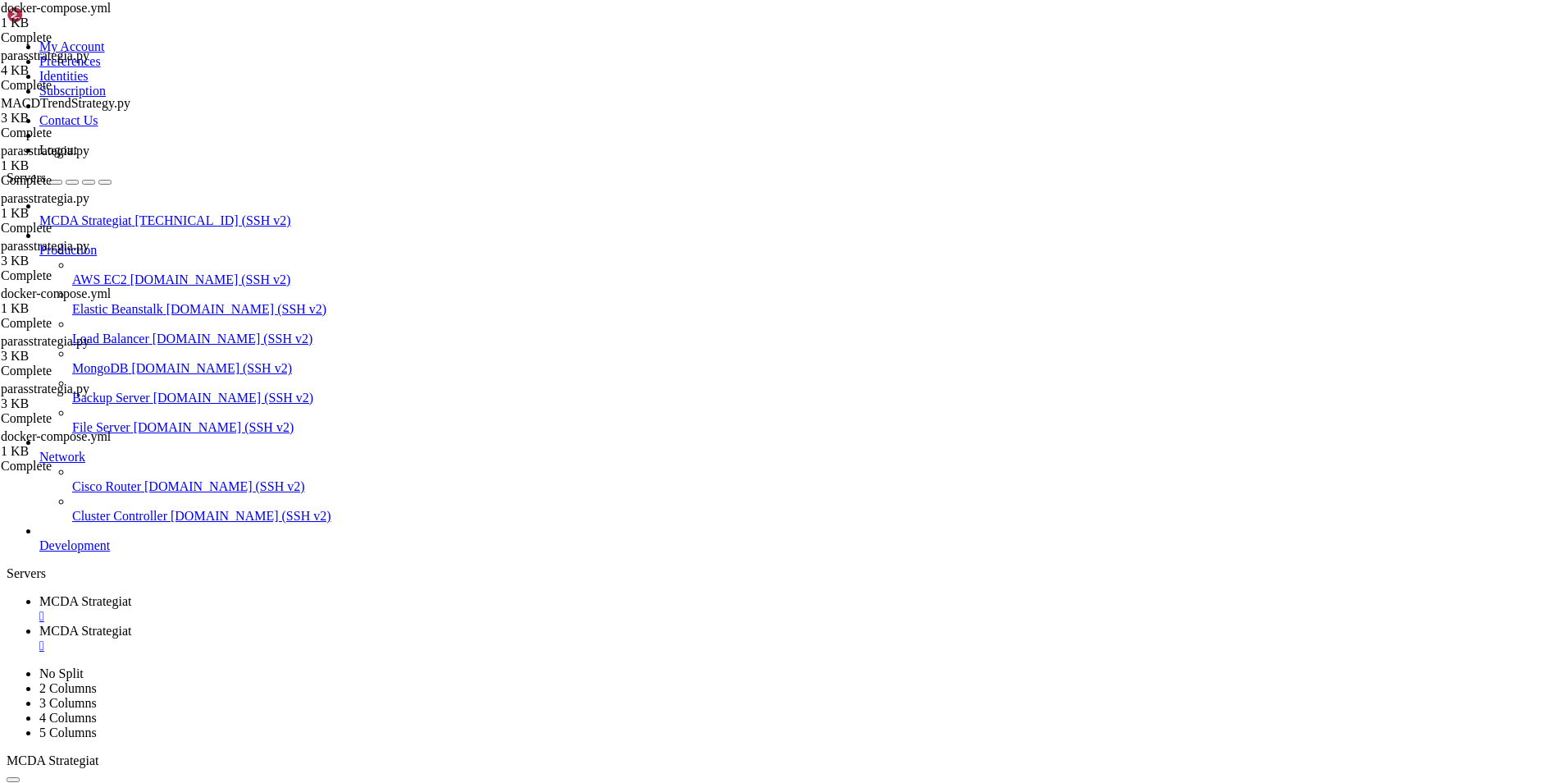
type textarea "- ./user_data:/freqtrade/user_data"
type textarea "--timeframe 1h"
click at [131, 594] on span "MCDA Strategiat" at bounding box center [85, 601] width 92 height 14
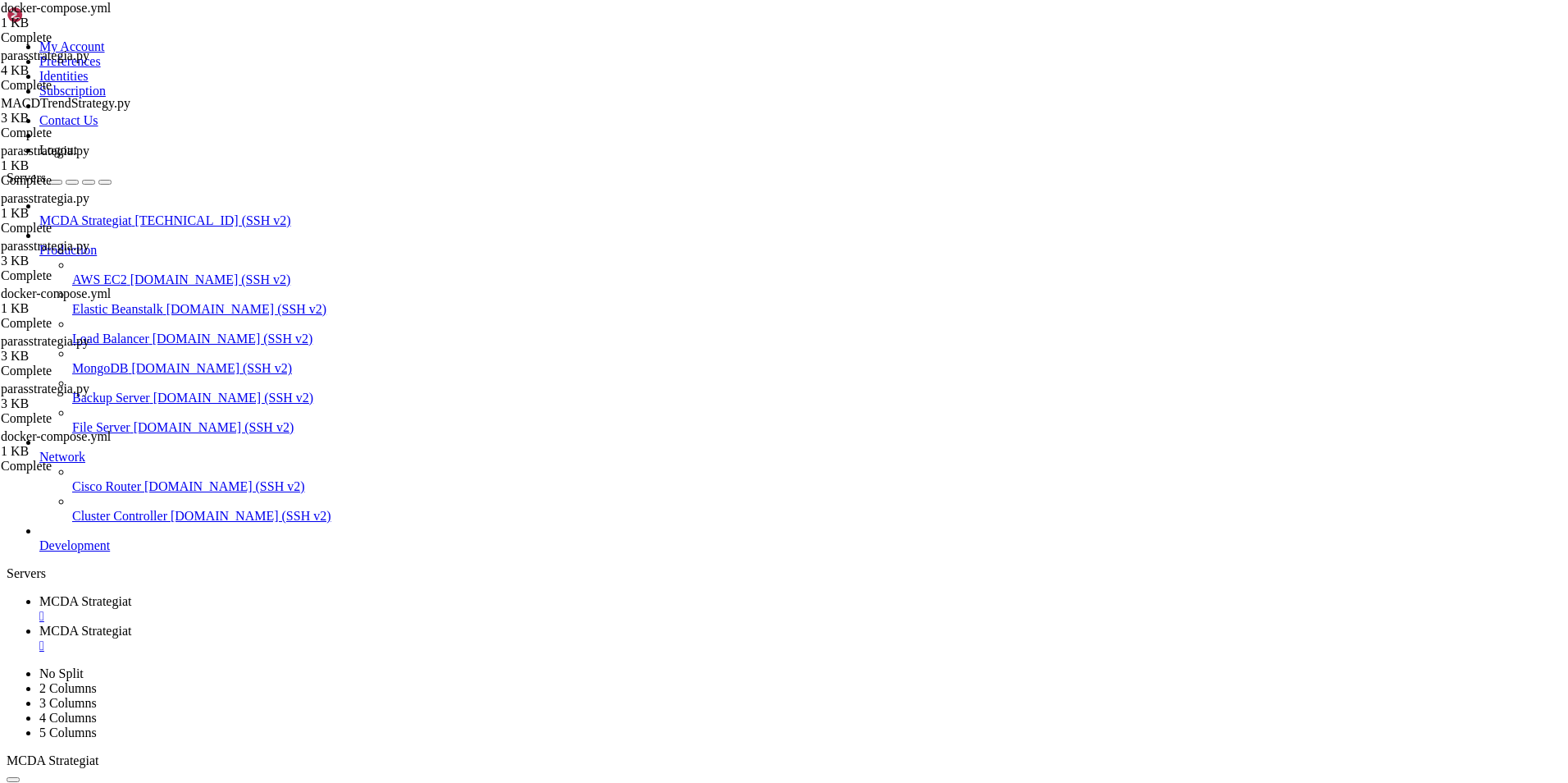
drag, startPoint x: 637, startPoint y: 1566, endPoint x: 100, endPoint y: 1563, distance: 537.0
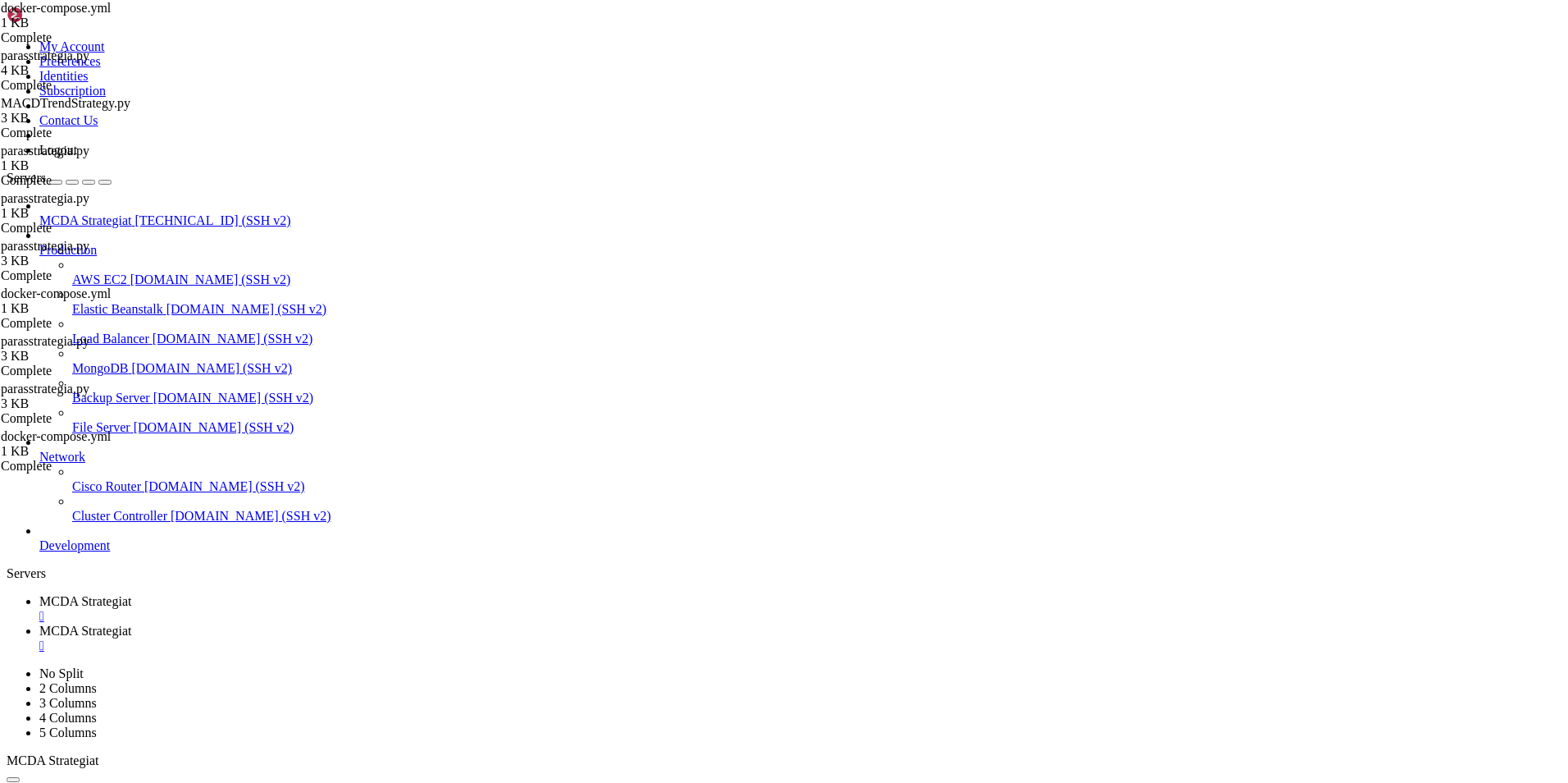
copy x-row "root/ft_userdata/docker-compose.yml: [DOMAIN_NAME] must be a mapping"
click at [131, 624] on span "MCDA Strategiat" at bounding box center [85, 630] width 92 height 14
drag, startPoint x: 377, startPoint y: 604, endPoint x: 251, endPoint y: 484, distance: 174.0
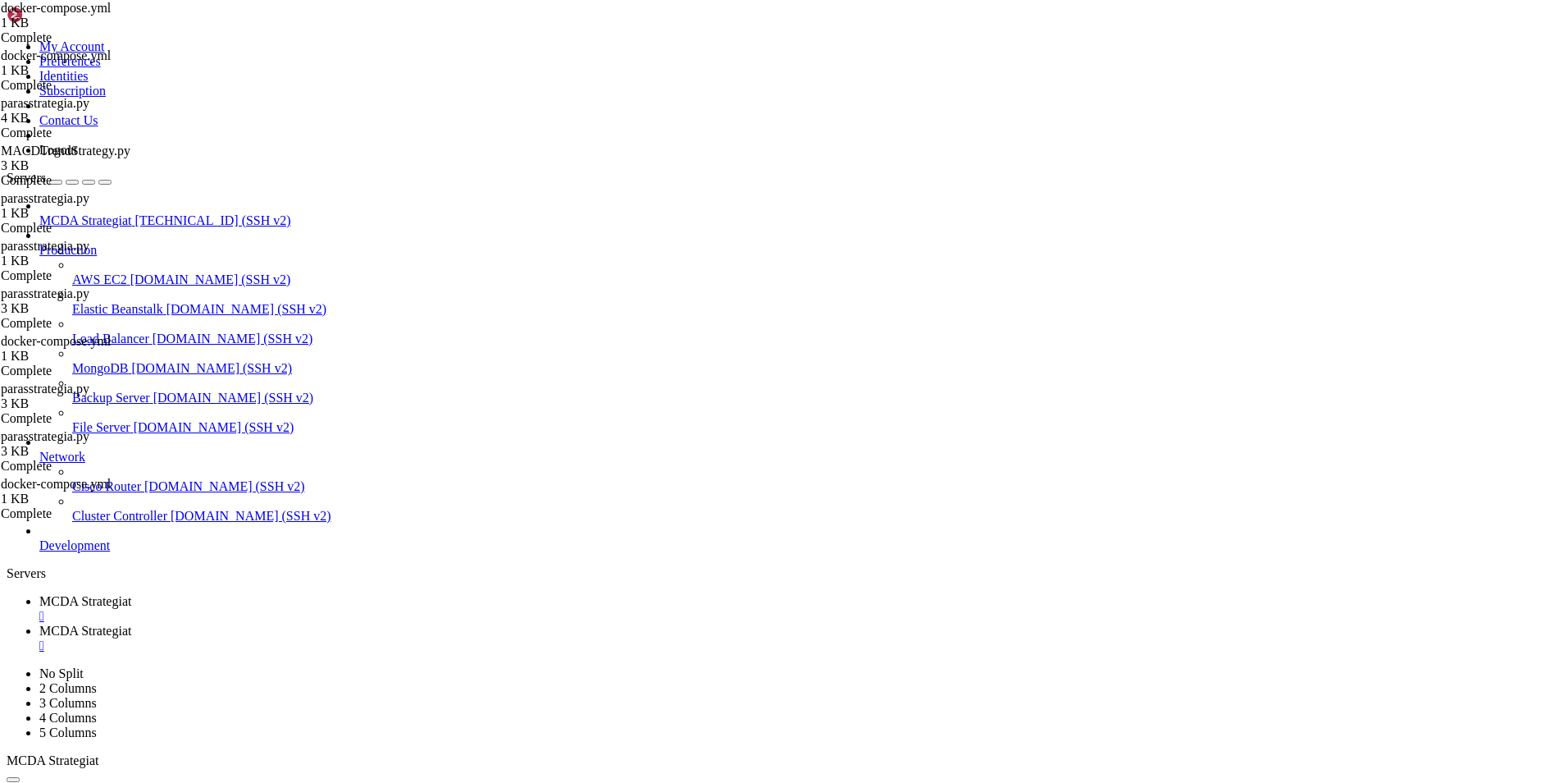
type textarea "services: freqtrade-hyperopt:"
type textarea "--spaces buy roi"
type textarea "freqtrade-hyperopt:"
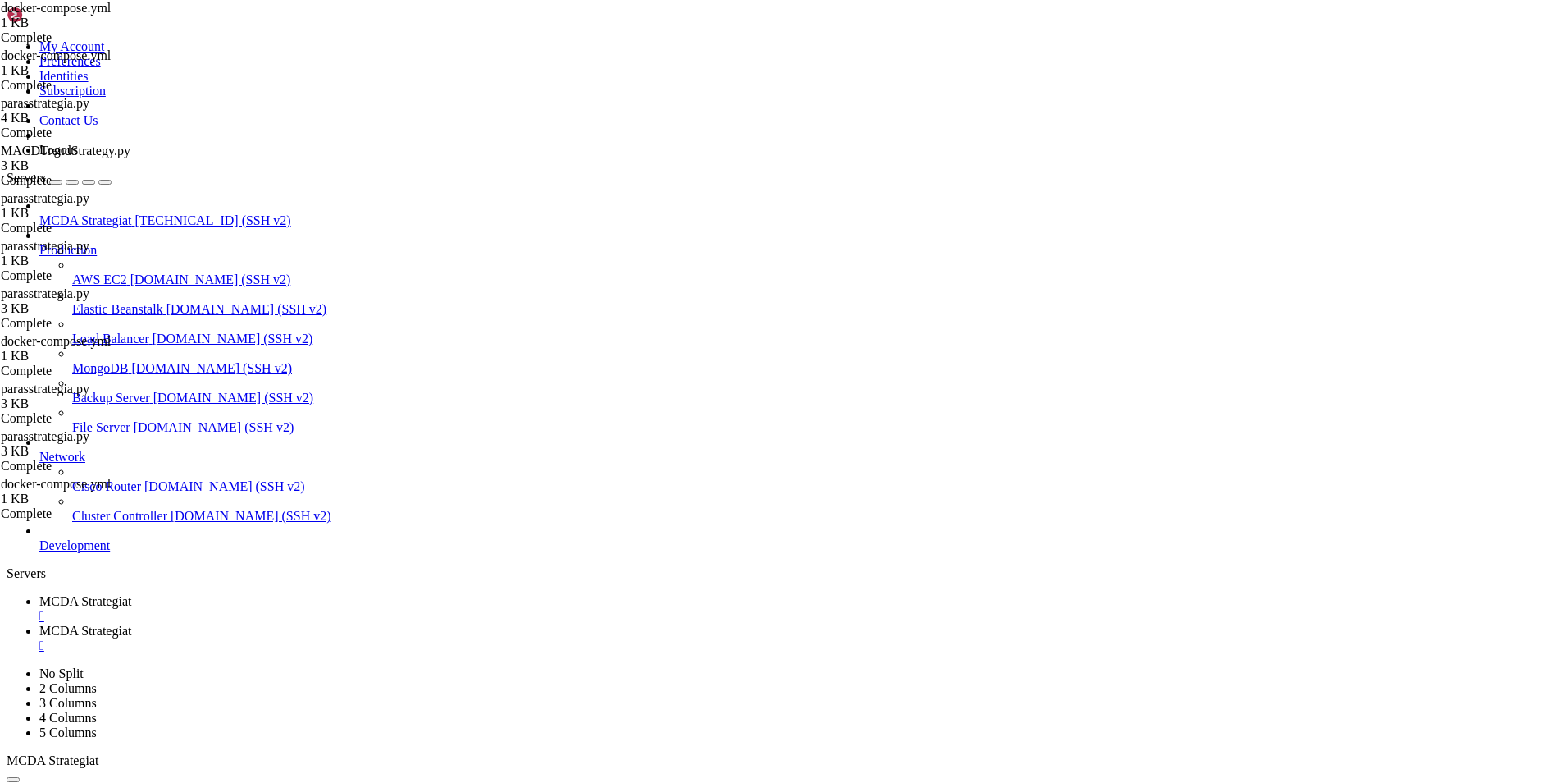
type textarea "--spaces buy roi"
click at [131, 594] on span "MCDA Strategiat" at bounding box center [85, 601] width 92 height 14
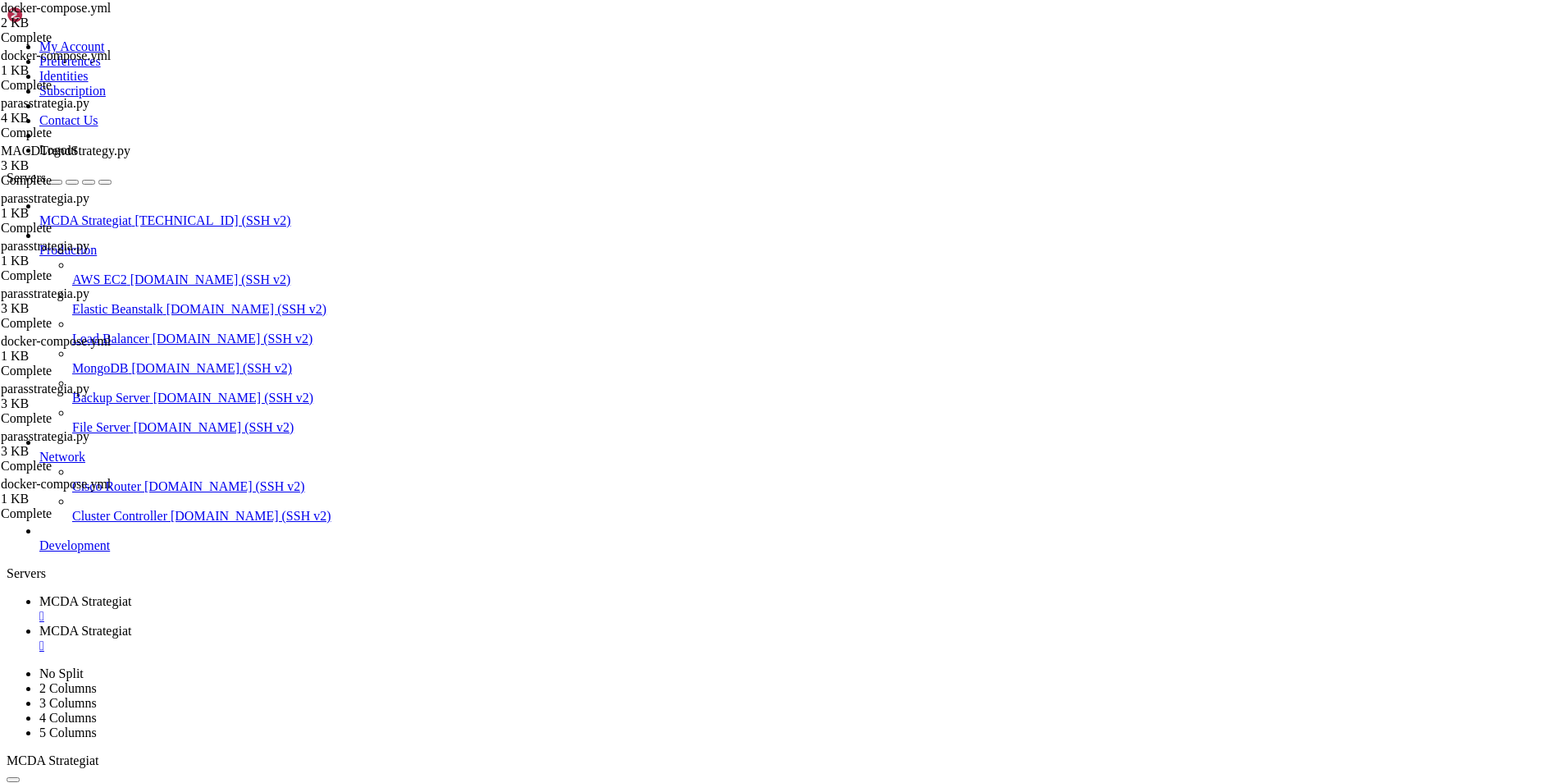
drag, startPoint x: 1169, startPoint y: 1552, endPoint x: 203, endPoint y: 1523, distance: 966.4
copy div "freqtrade - ERROR - No Hyperopt loss set. Please use `--hyperopt-loss` to speci…"
